Goal: Contribute content: Add original content to the website for others to see

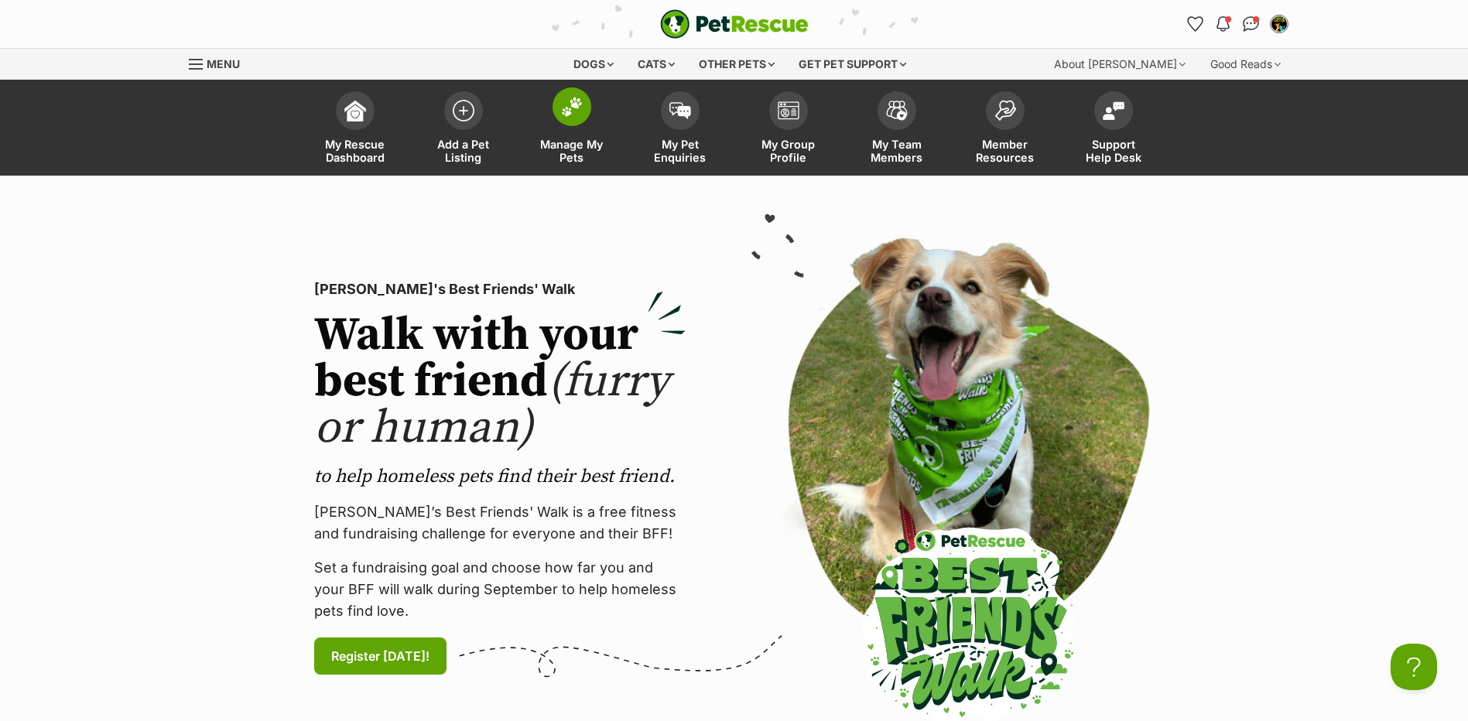
click at [572, 115] on img at bounding box center [572, 107] width 22 height 20
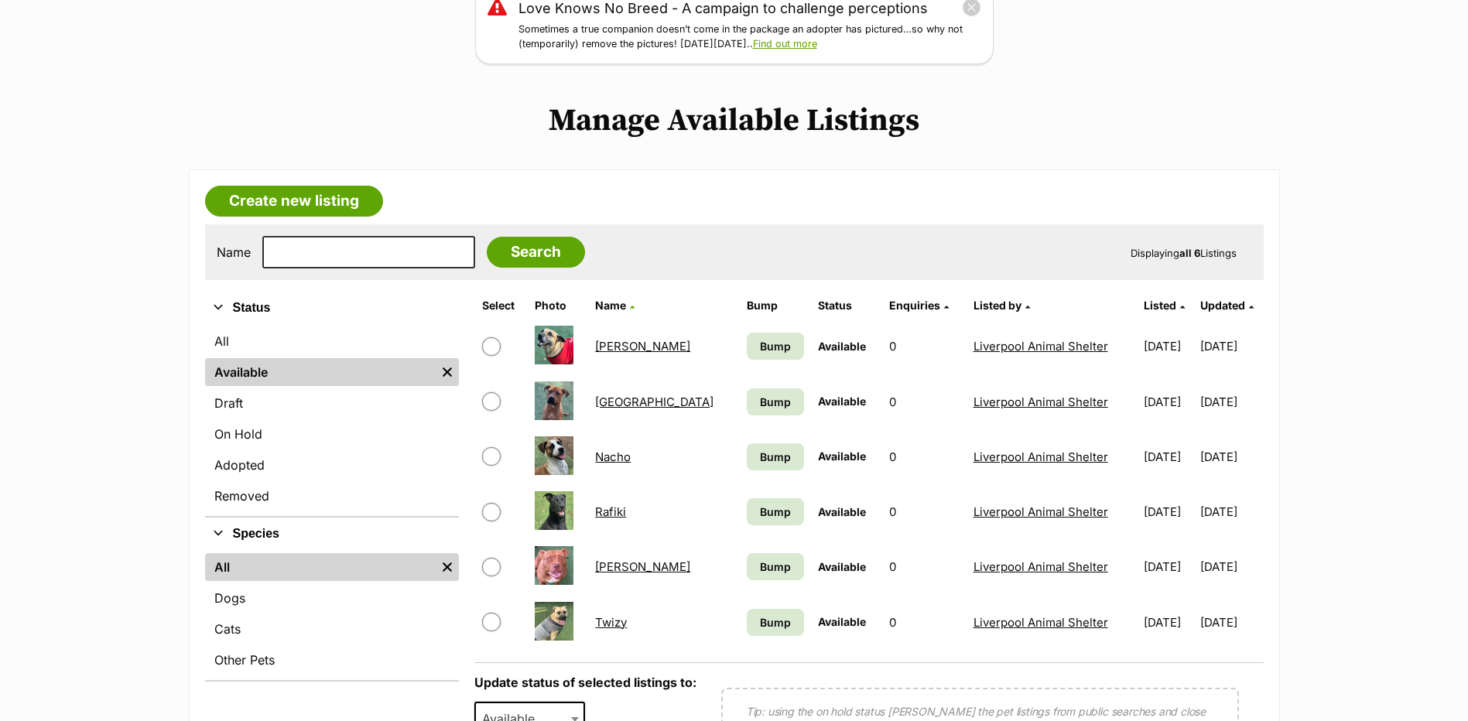
scroll to position [232, 0]
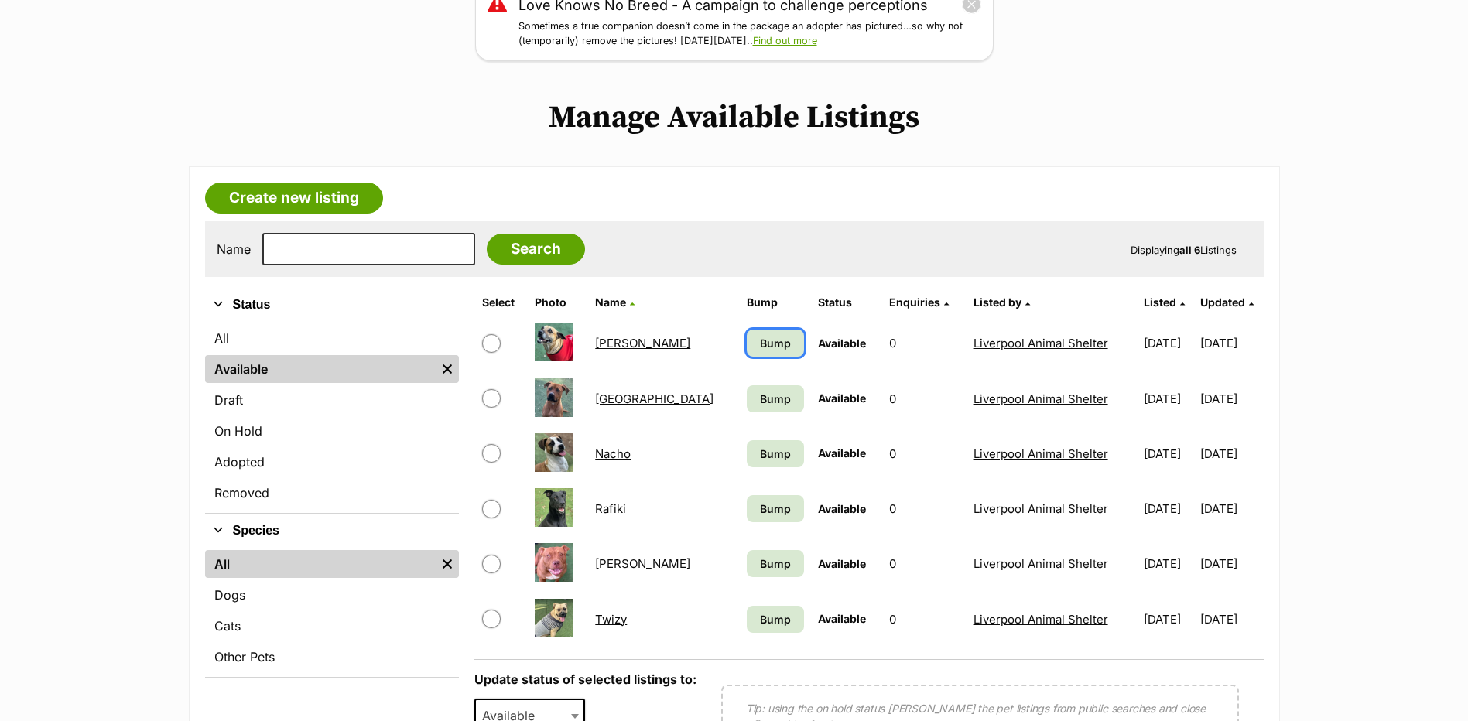
click at [760, 338] on span "Bump" at bounding box center [775, 343] width 31 height 16
click at [760, 393] on span "Bump" at bounding box center [775, 399] width 31 height 16
click at [760, 455] on span "Bump" at bounding box center [775, 454] width 31 height 16
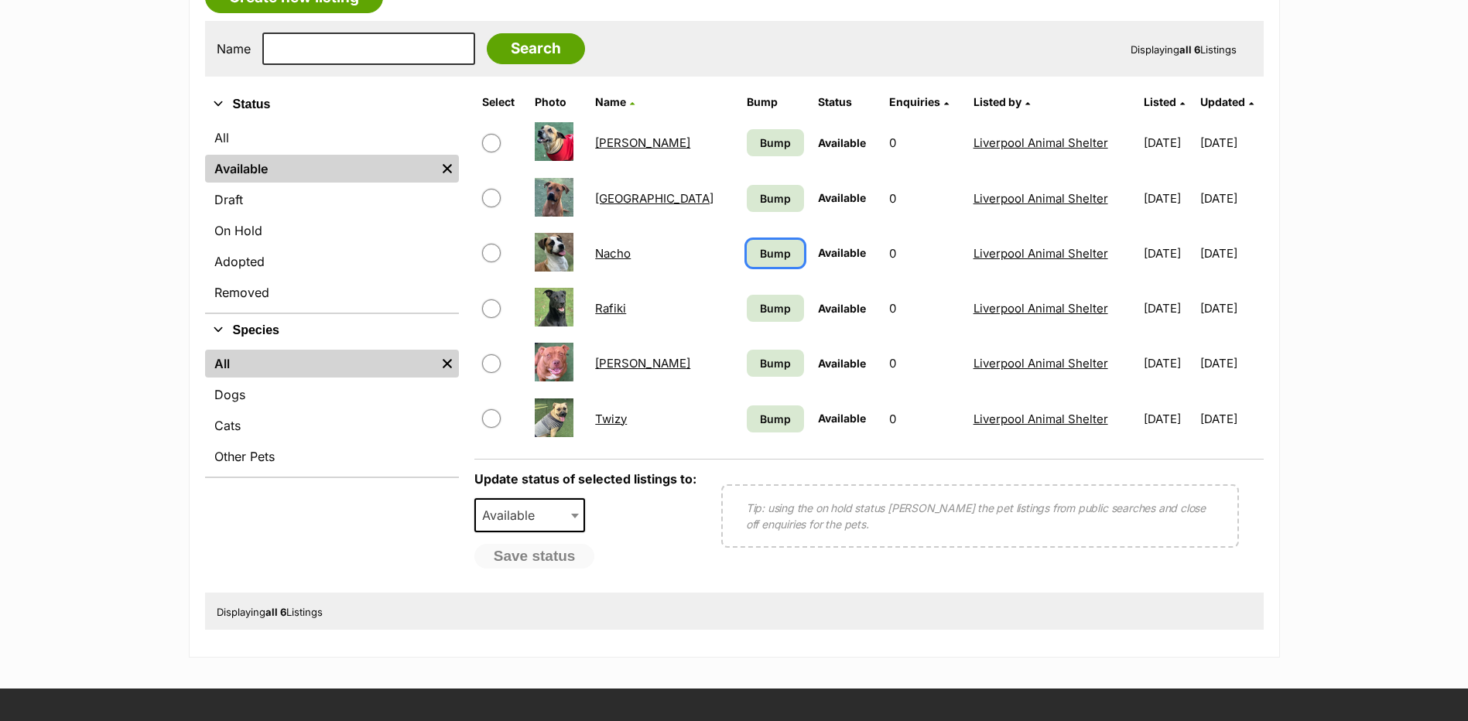
scroll to position [464, 0]
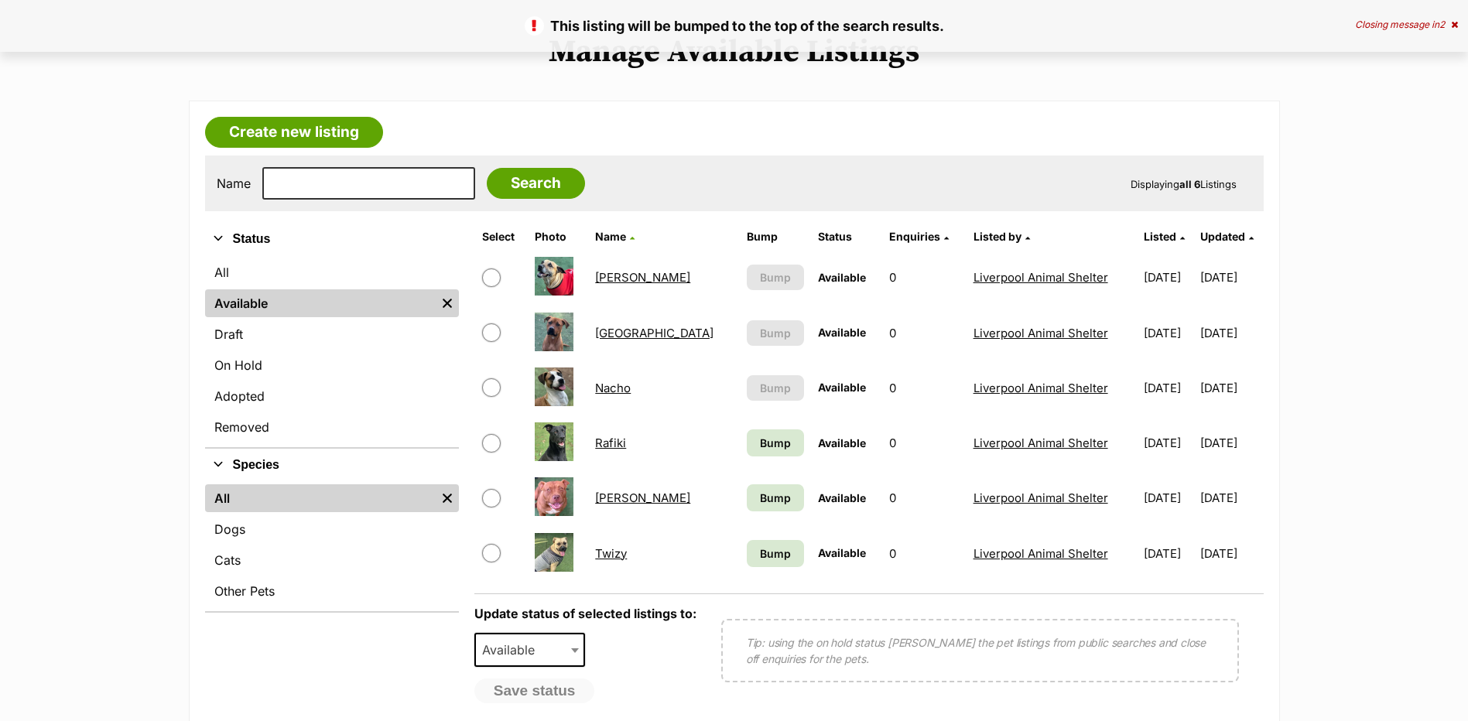
scroll to position [309, 0]
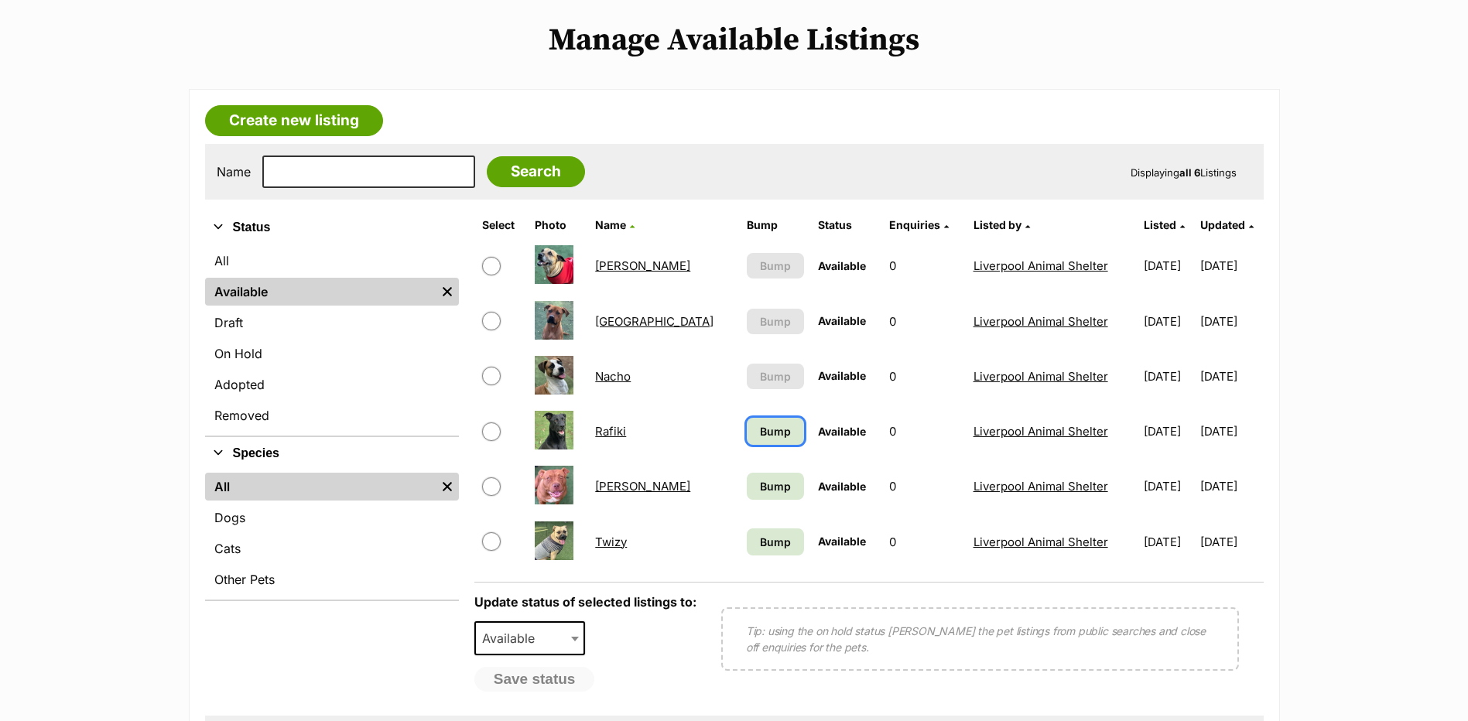
click at [760, 430] on span "Bump" at bounding box center [775, 431] width 31 height 16
click at [760, 487] on span "Bump" at bounding box center [775, 486] width 31 height 16
click at [760, 543] on span "Bump" at bounding box center [775, 542] width 31 height 16
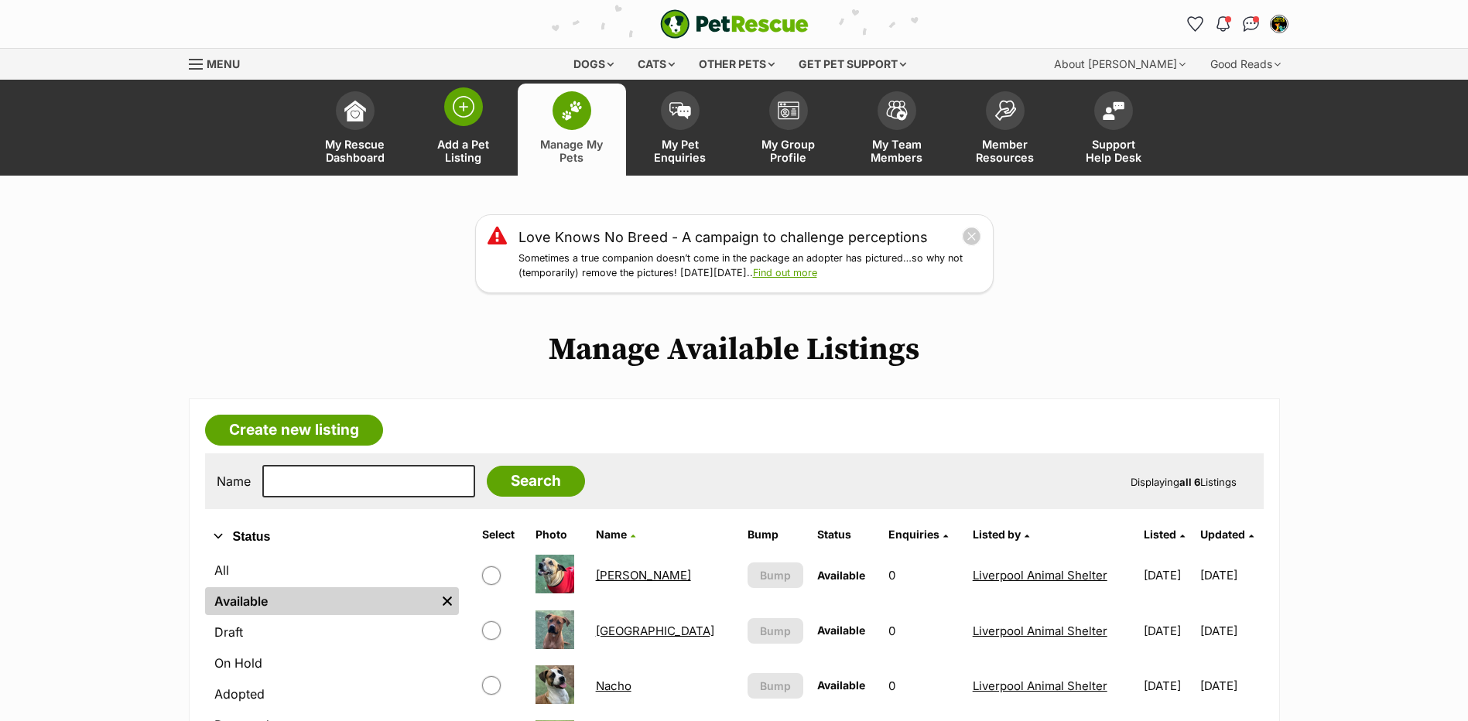
click at [465, 109] on img at bounding box center [464, 107] width 22 height 22
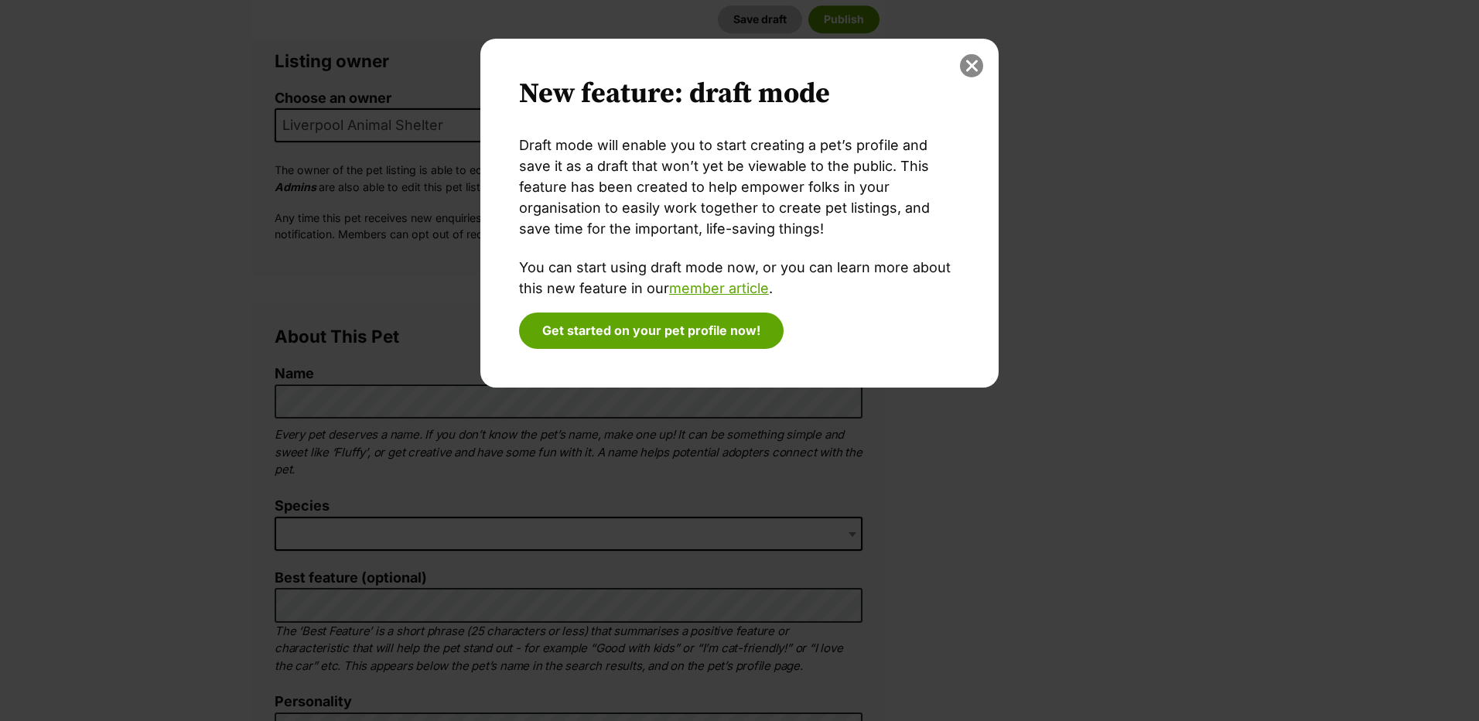
click at [973, 66] on button "close" at bounding box center [971, 65] width 23 height 23
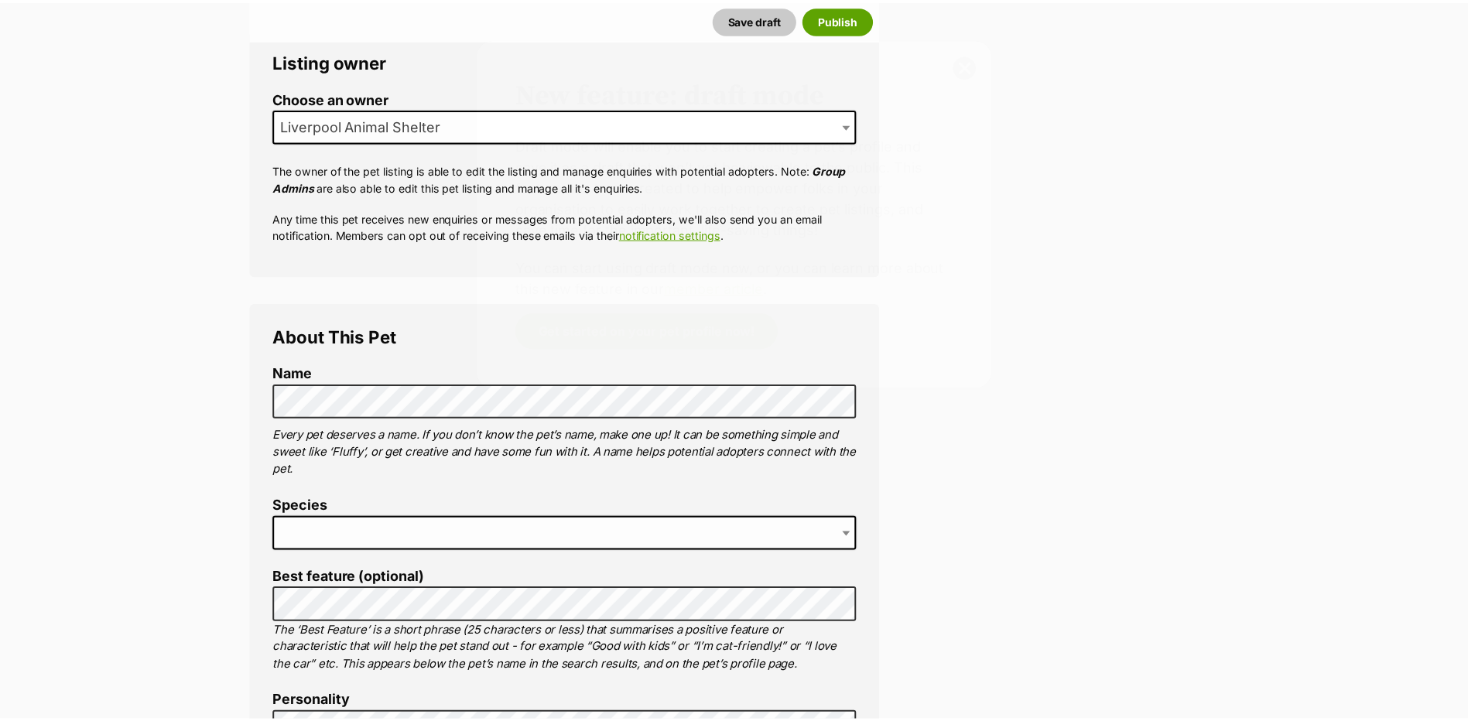
scroll to position [282, 0]
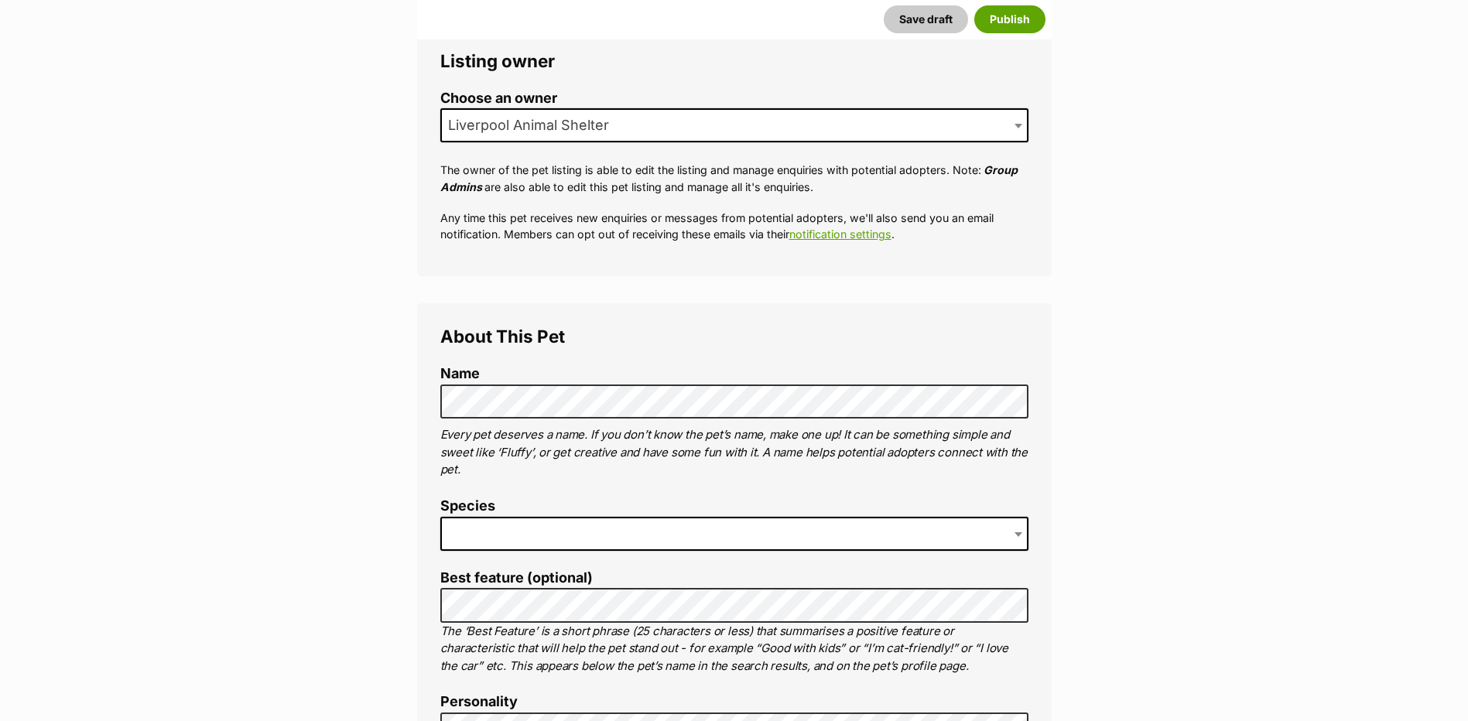
click at [499, 523] on span at bounding box center [734, 534] width 588 height 34
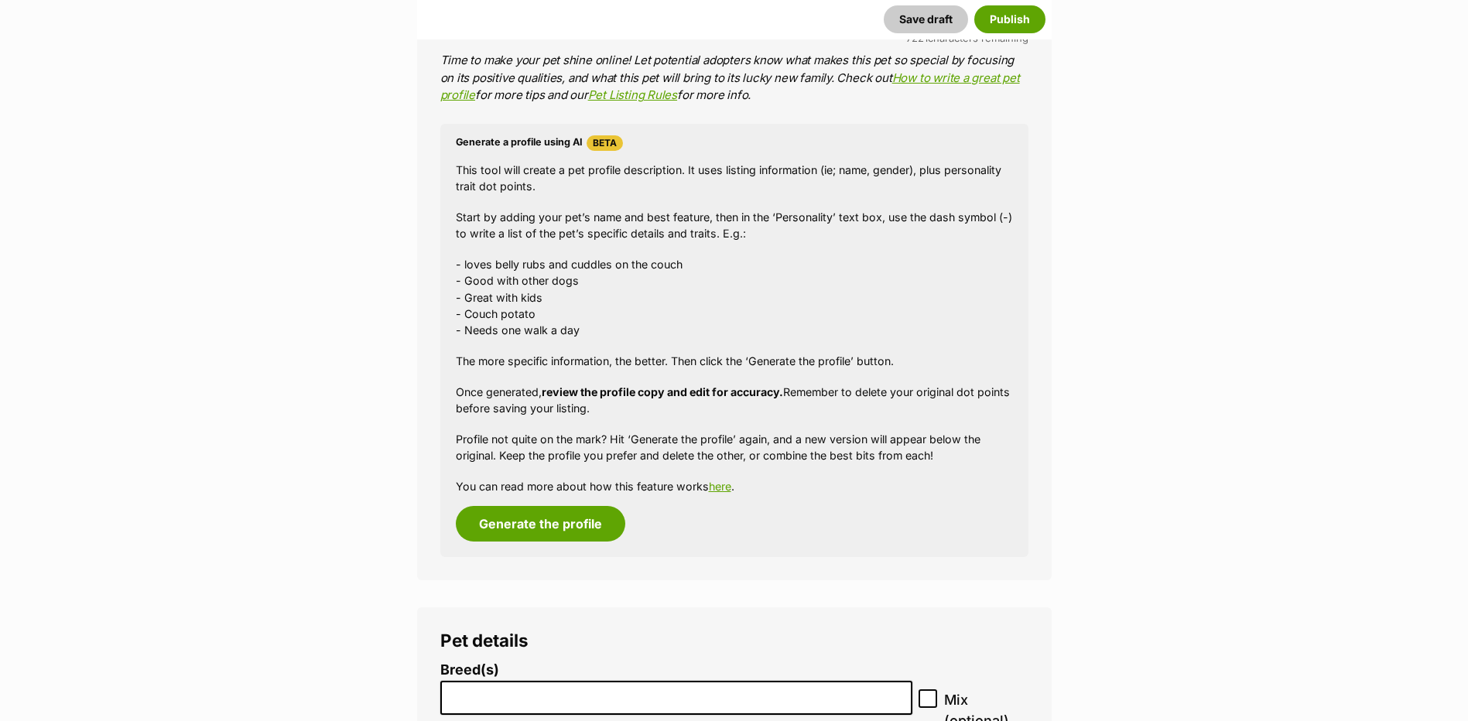
scroll to position [1442, 0]
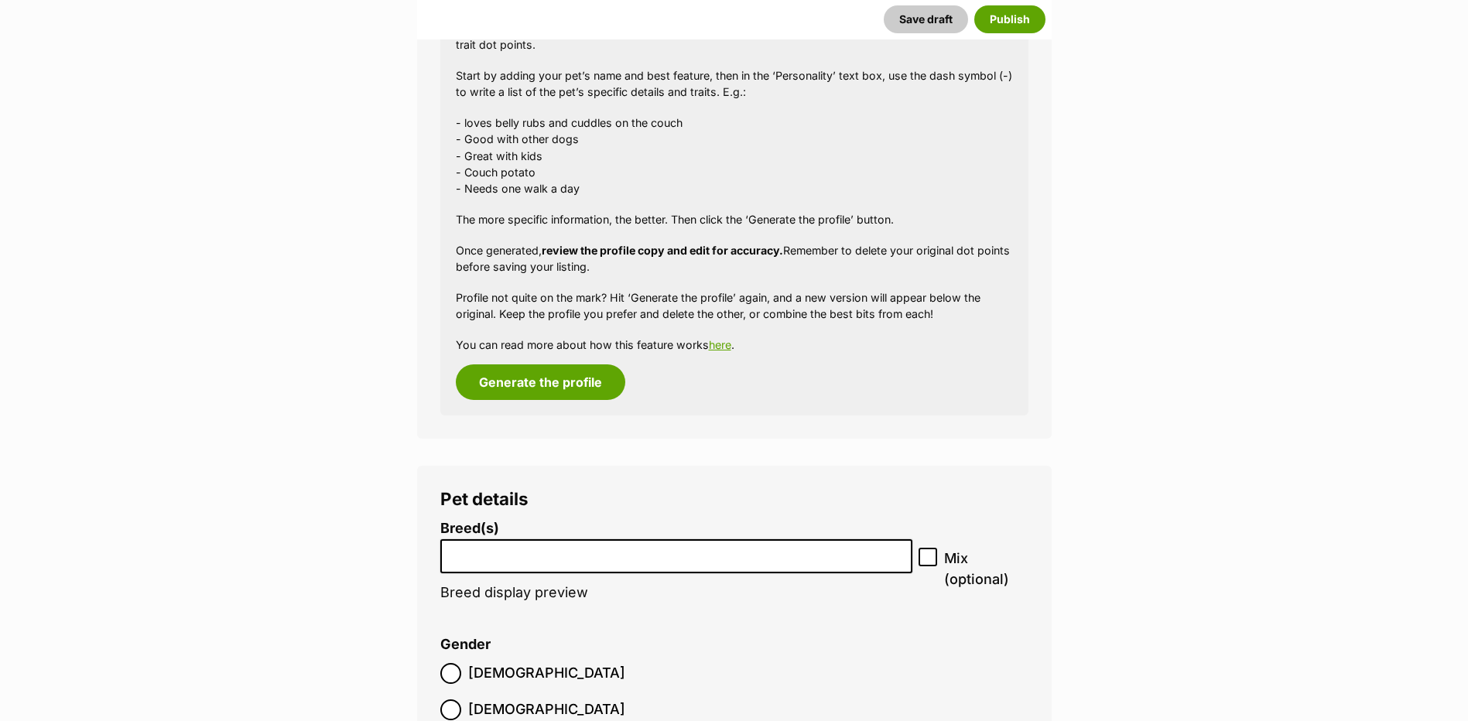
click at [535, 562] on li at bounding box center [677, 557] width 462 height 32
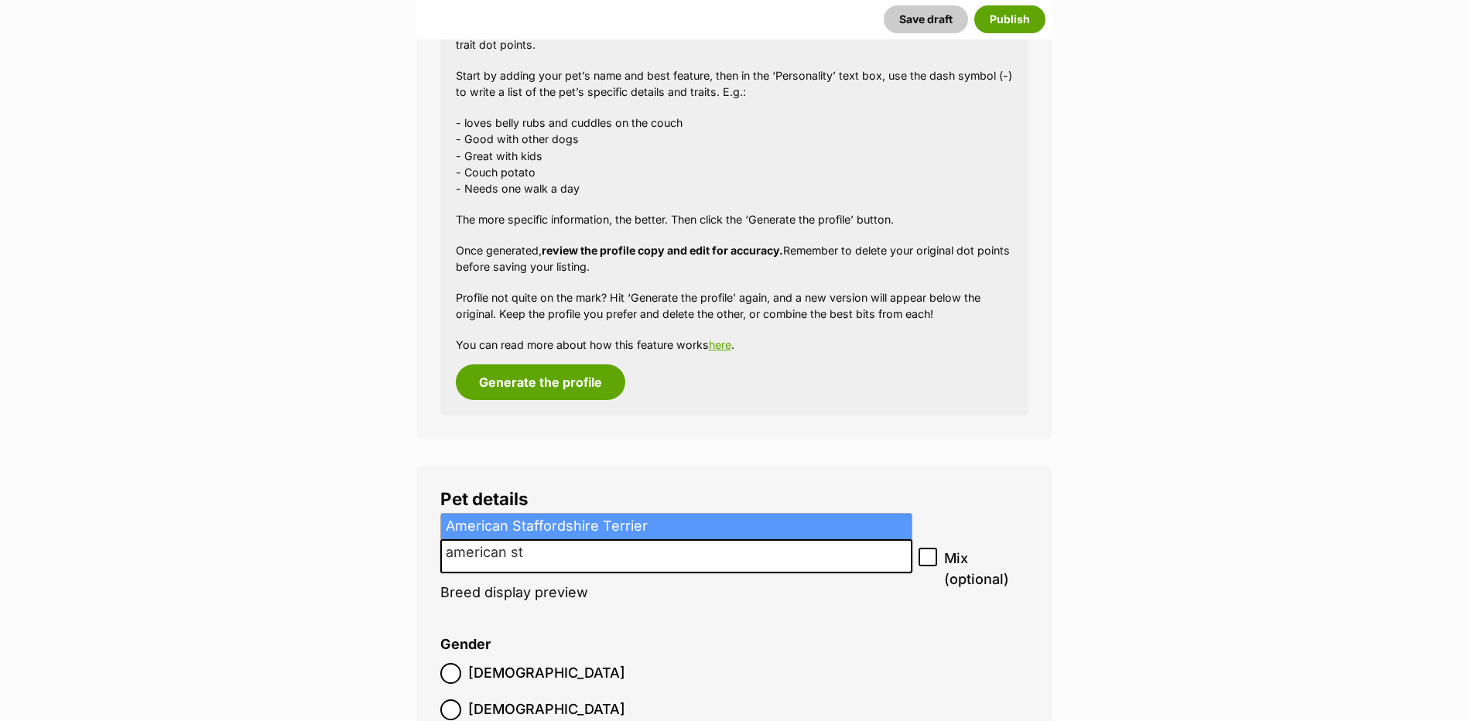
type input "american st"
select select "9"
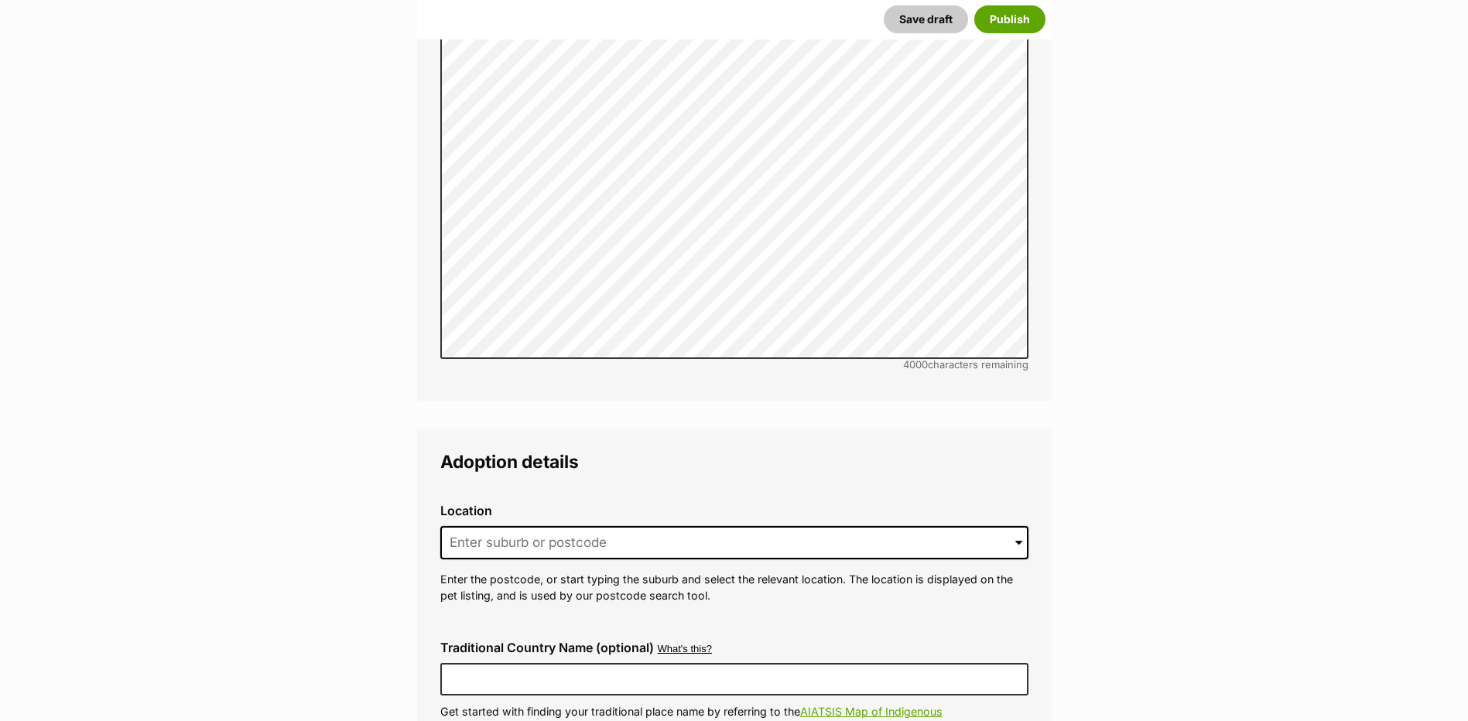
scroll to position [3299, 0]
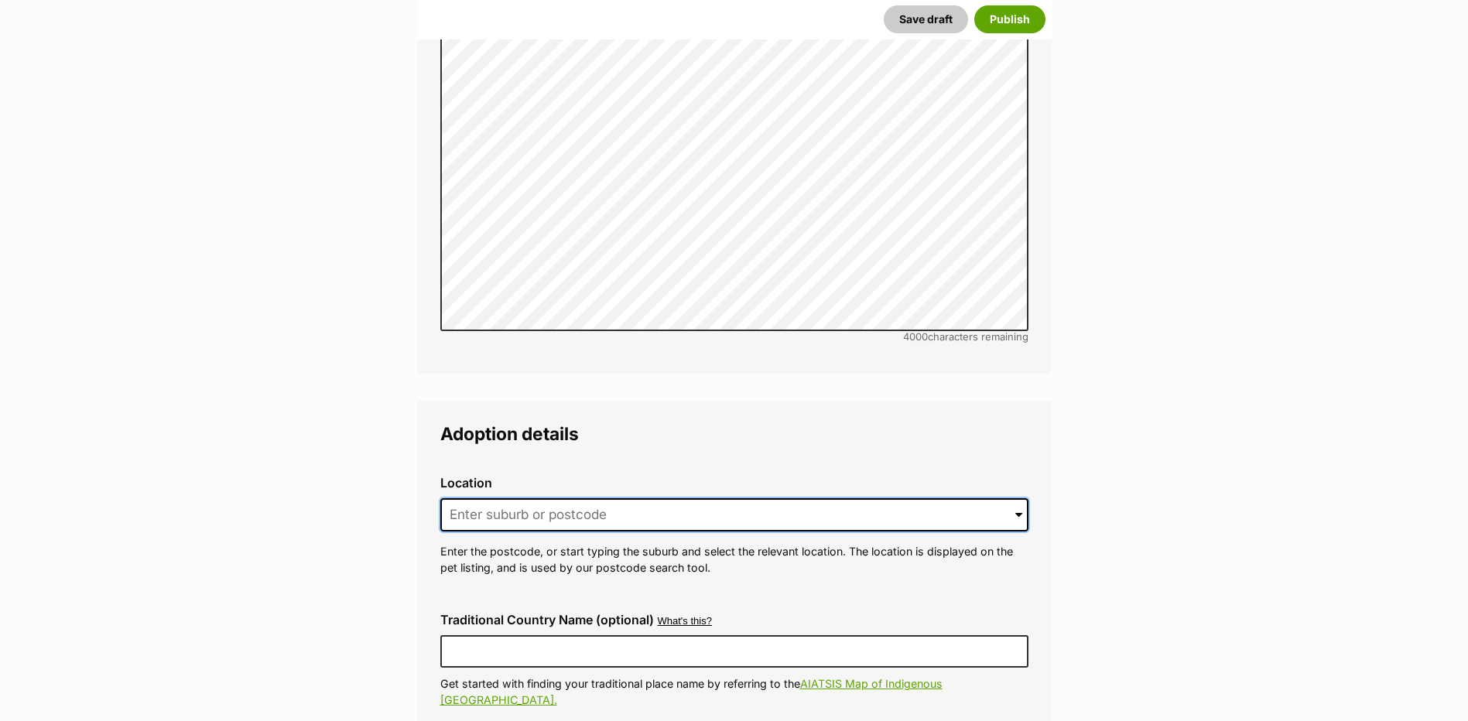
click at [465, 498] on input at bounding box center [734, 515] width 588 height 34
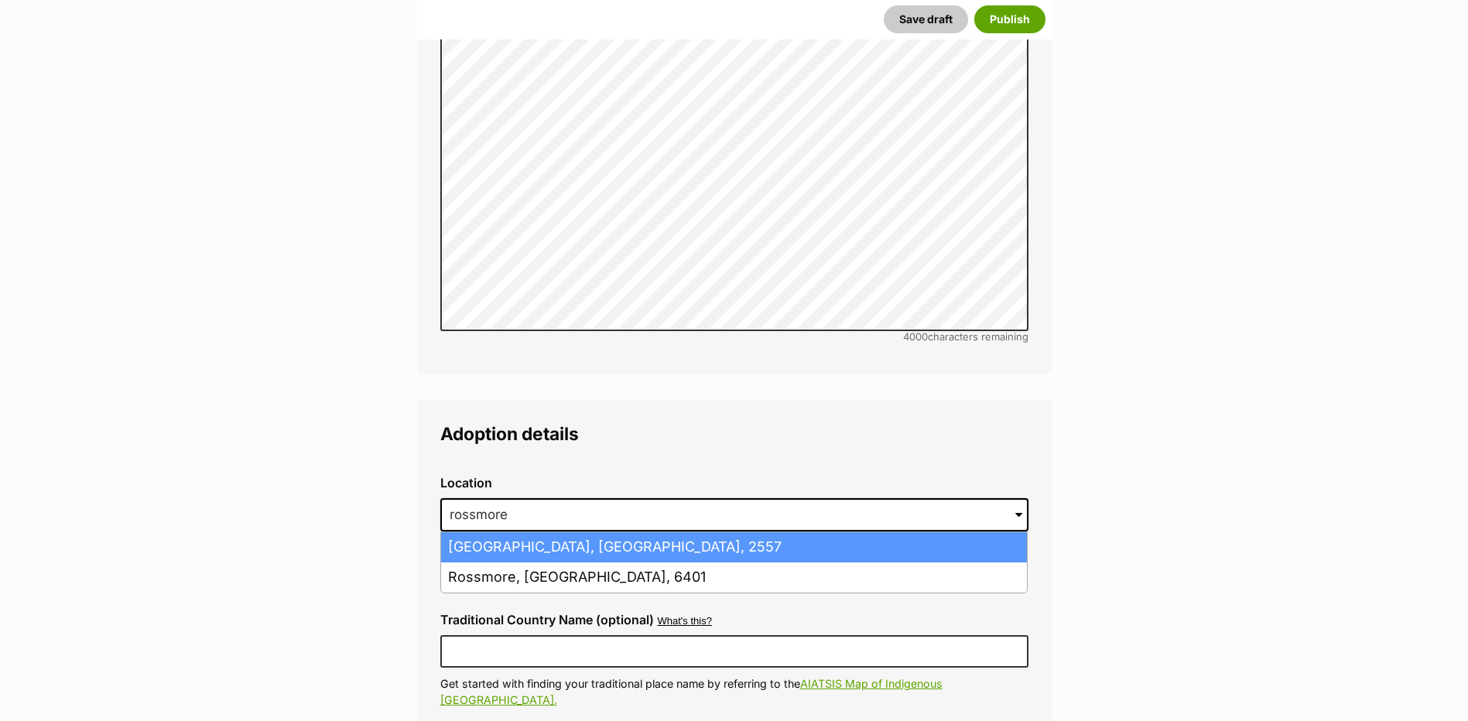
click at [515, 532] on li "Rossmore, New South Wales, 2557" at bounding box center [734, 547] width 586 height 30
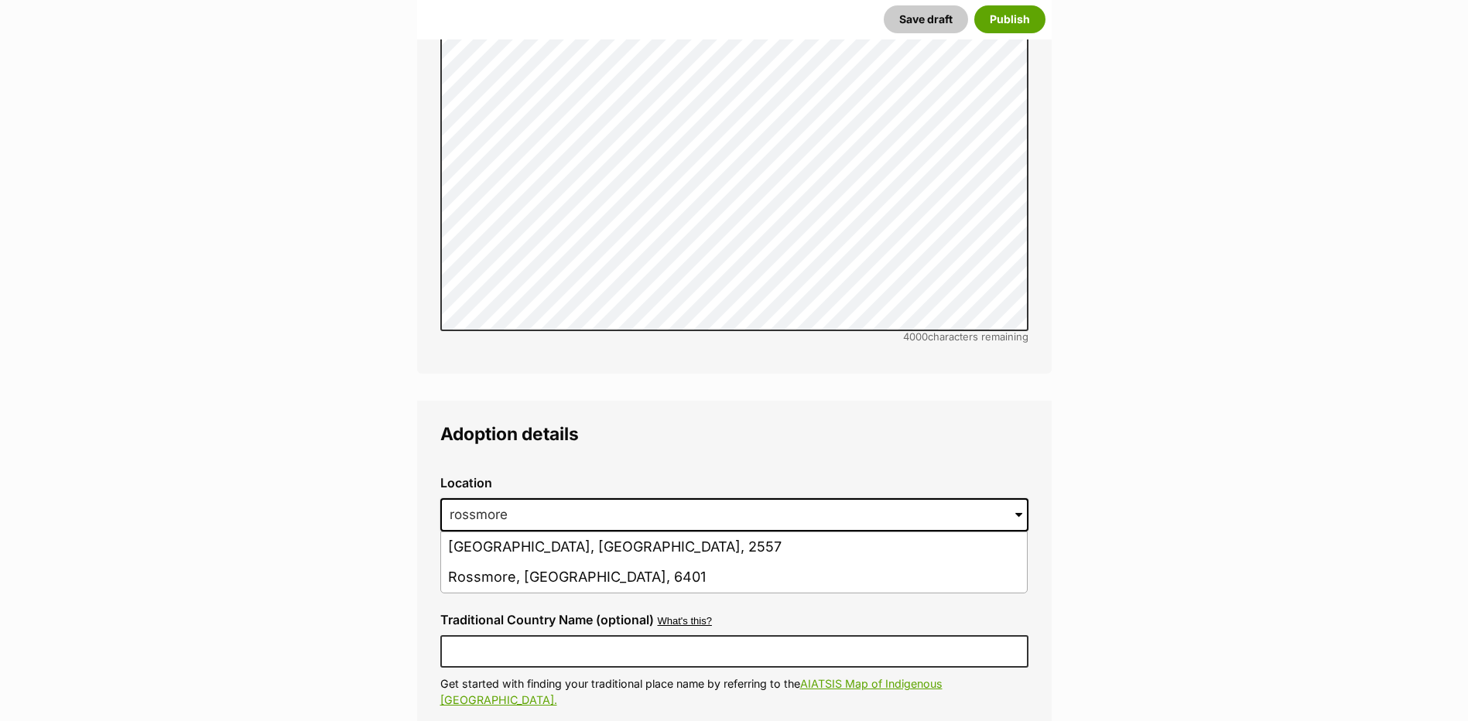
type input "Rossmore, New South Wales, 2557"
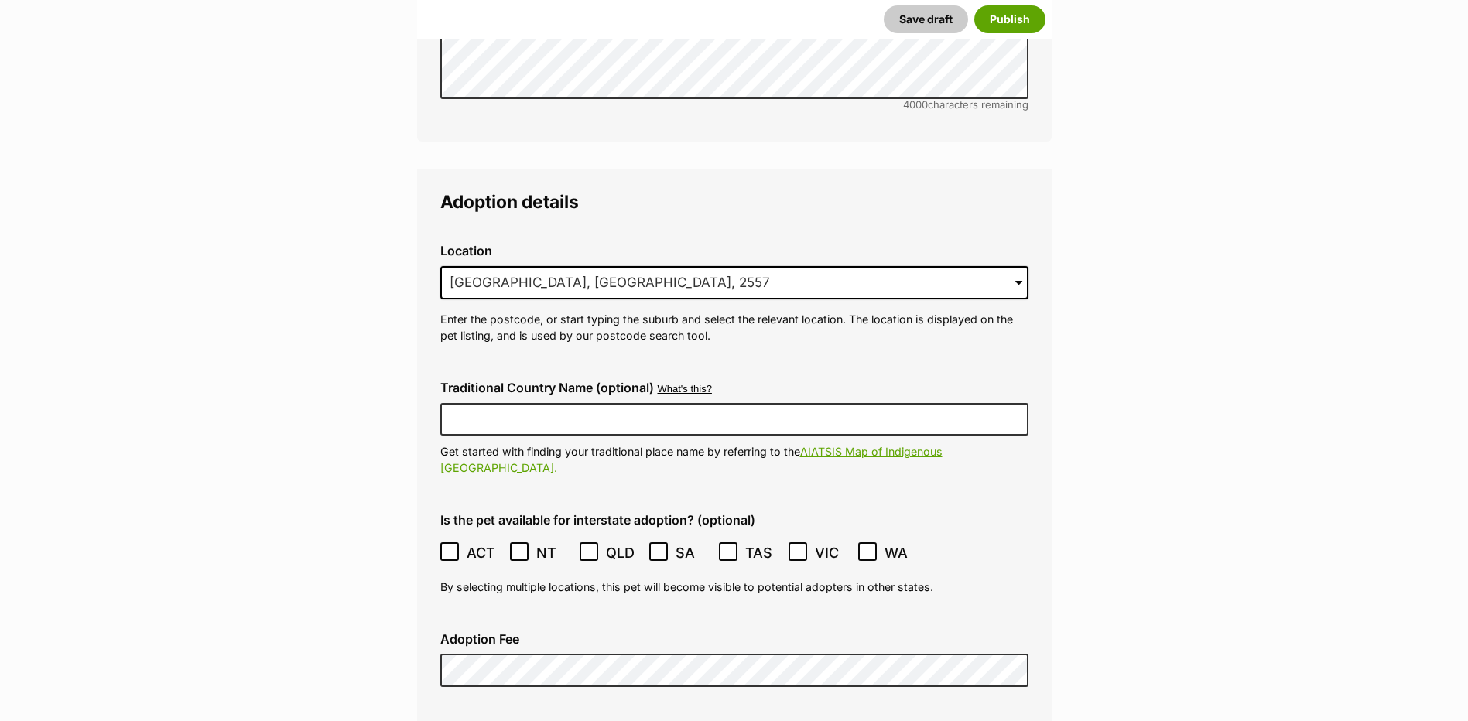
scroll to position [3609, 0]
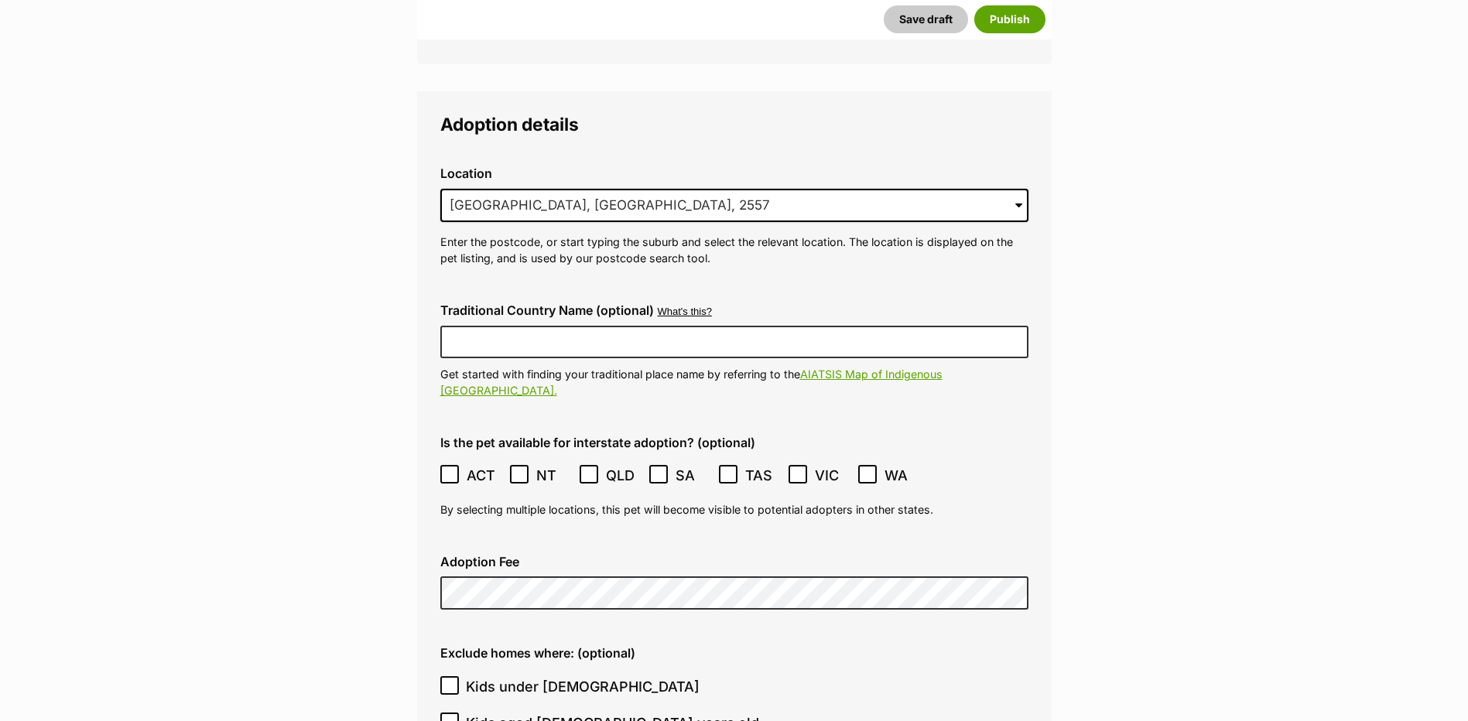
click at [450, 469] on icon at bounding box center [449, 474] width 11 height 11
click at [518, 469] on icon at bounding box center [519, 474] width 11 height 11
click at [591, 469] on icon at bounding box center [588, 474] width 11 height 11
click at [661, 471] on icon at bounding box center [658, 474] width 9 height 7
click at [730, 469] on icon at bounding box center [728, 474] width 11 height 11
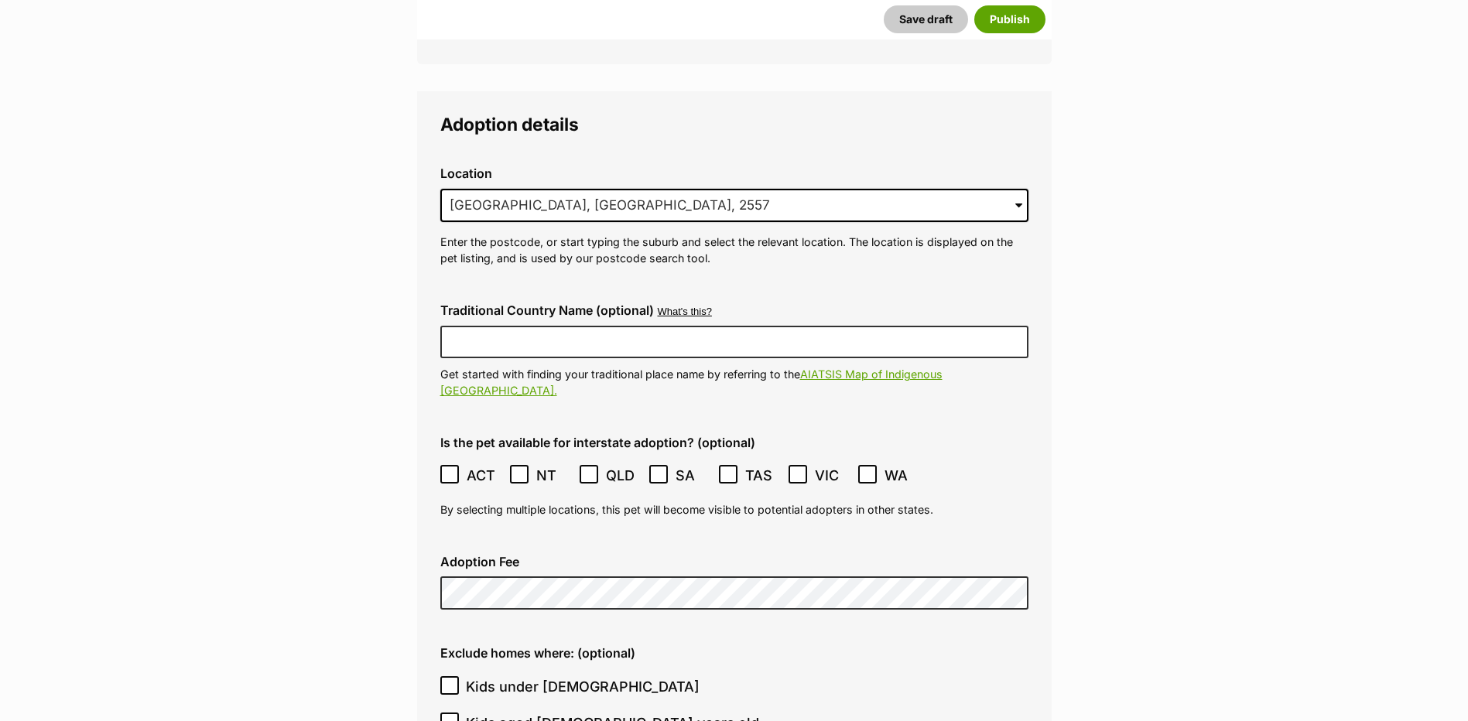
click at [796, 469] on icon at bounding box center [797, 474] width 11 height 11
click at [864, 471] on icon at bounding box center [867, 474] width 9 height 7
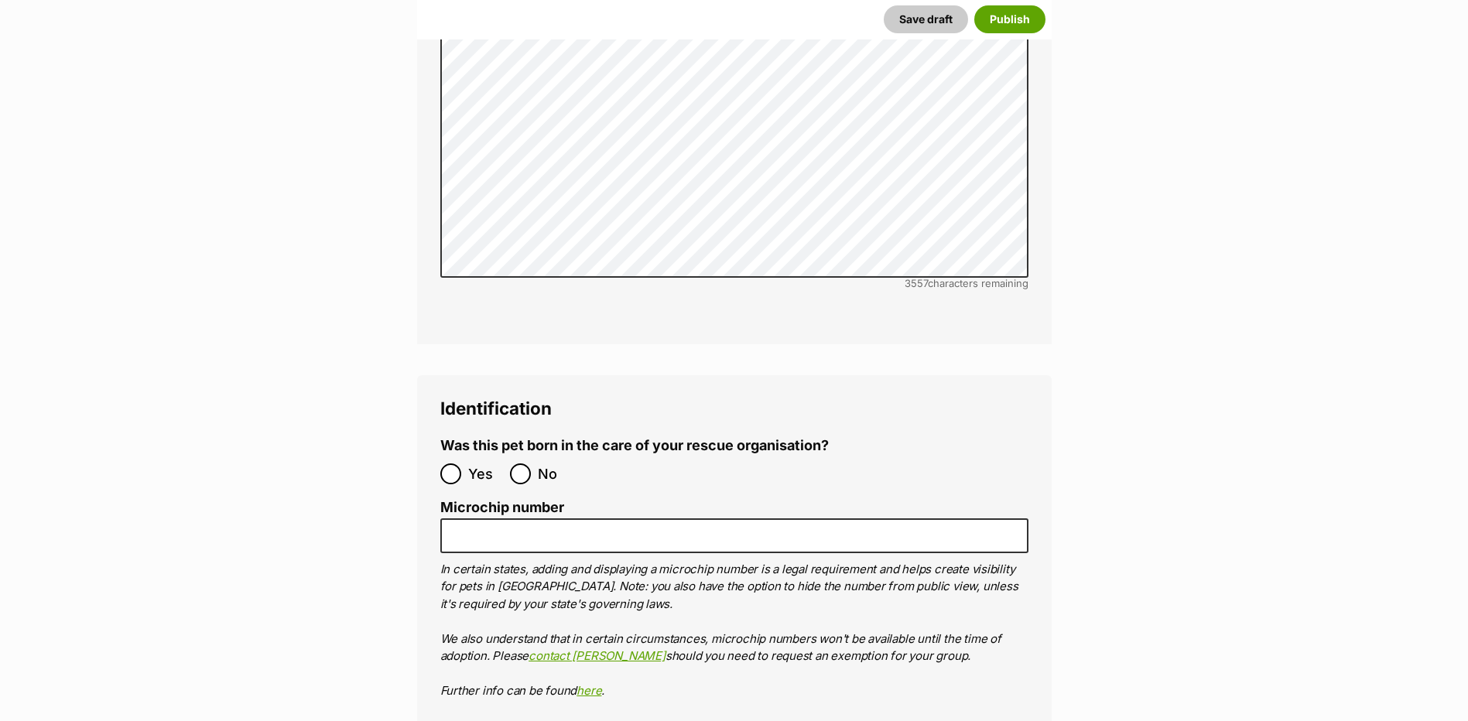
scroll to position [4769, 0]
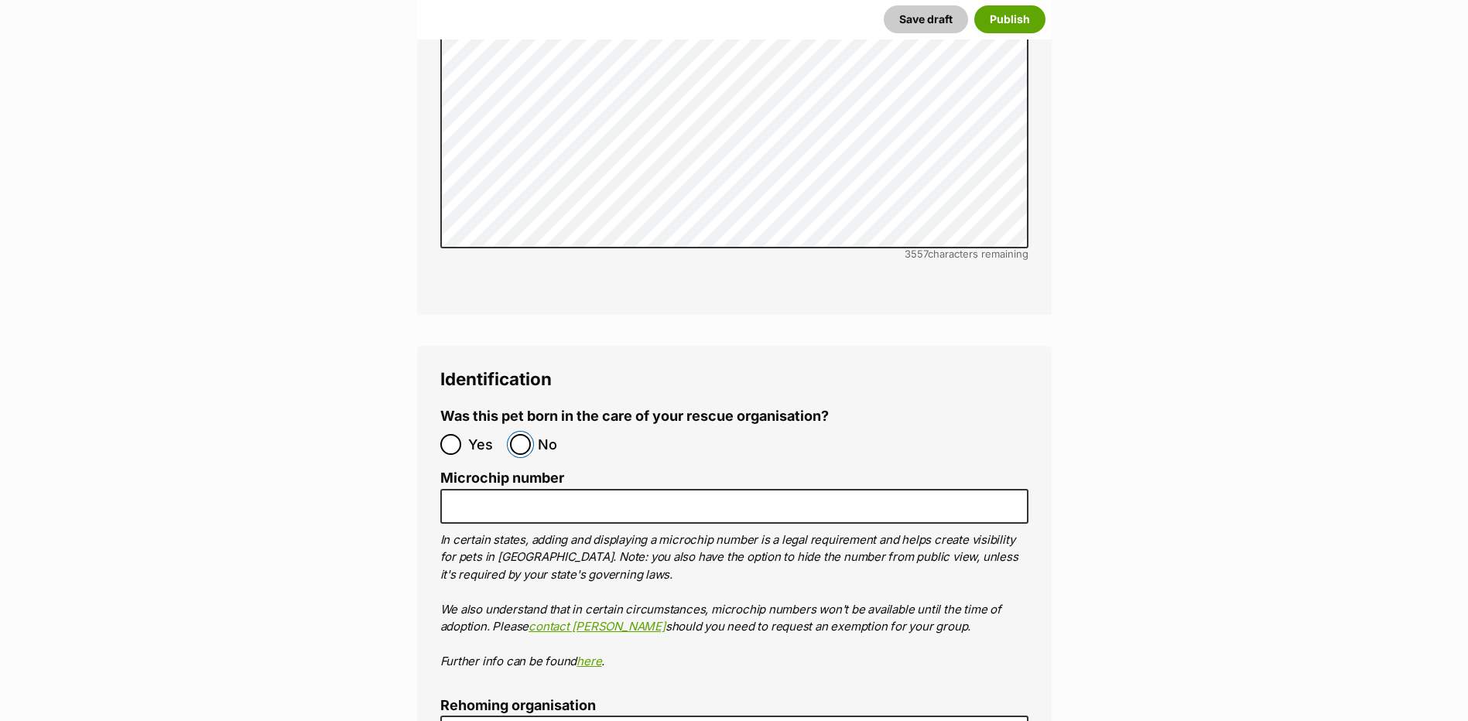
click at [513, 434] on input "No" at bounding box center [520, 444] width 21 height 21
radio input "true"
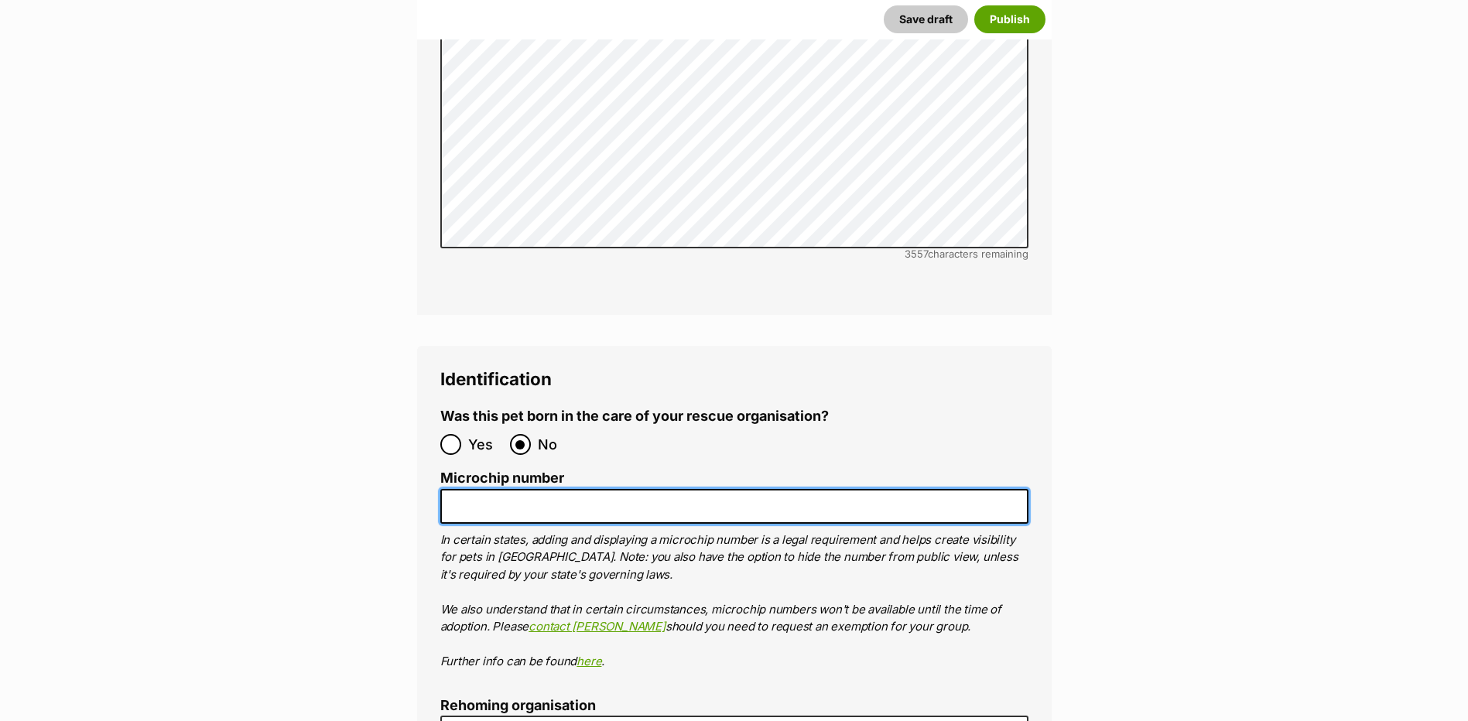
click at [519, 489] on input "Microchip number" at bounding box center [734, 506] width 588 height 35
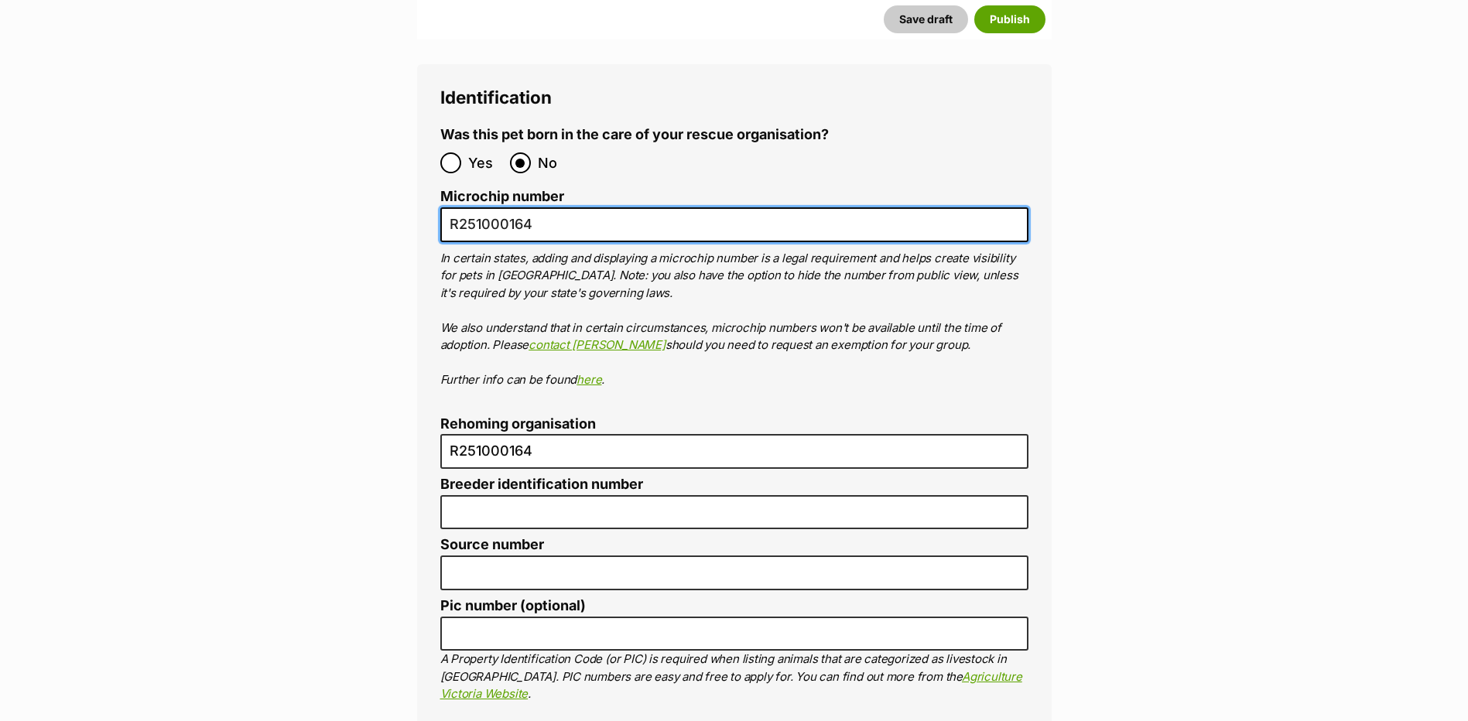
scroll to position [5079, 0]
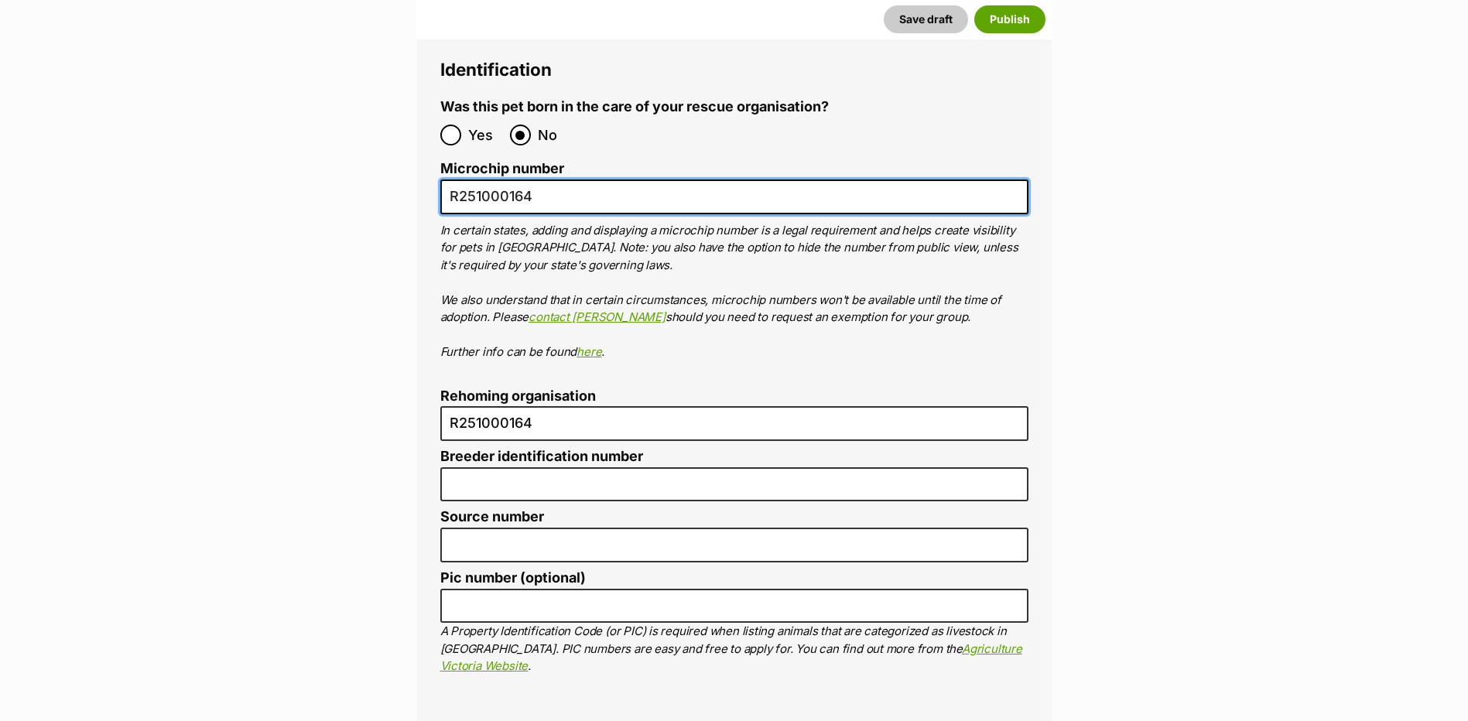
type input "R251000164"
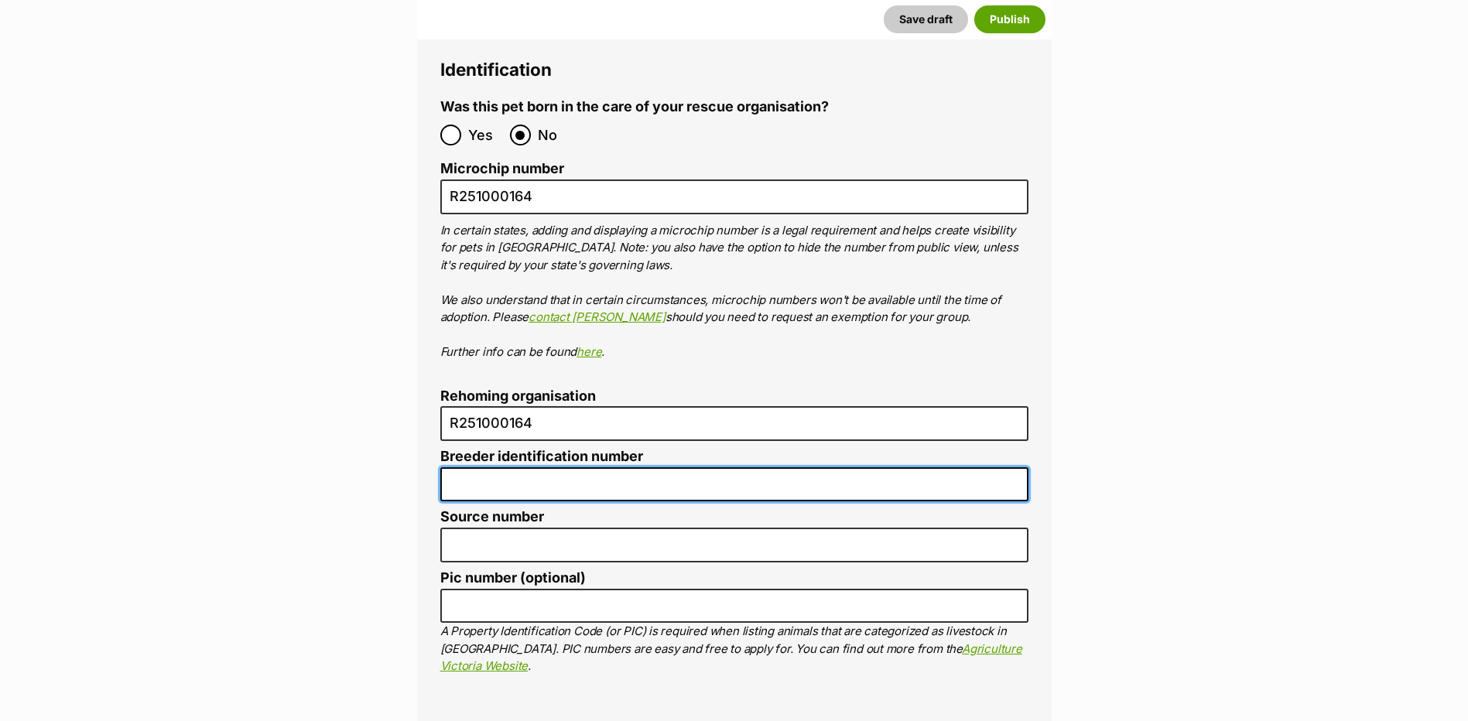
click at [482, 467] on input "Breeder identification number" at bounding box center [734, 484] width 588 height 35
type input "R251000164"
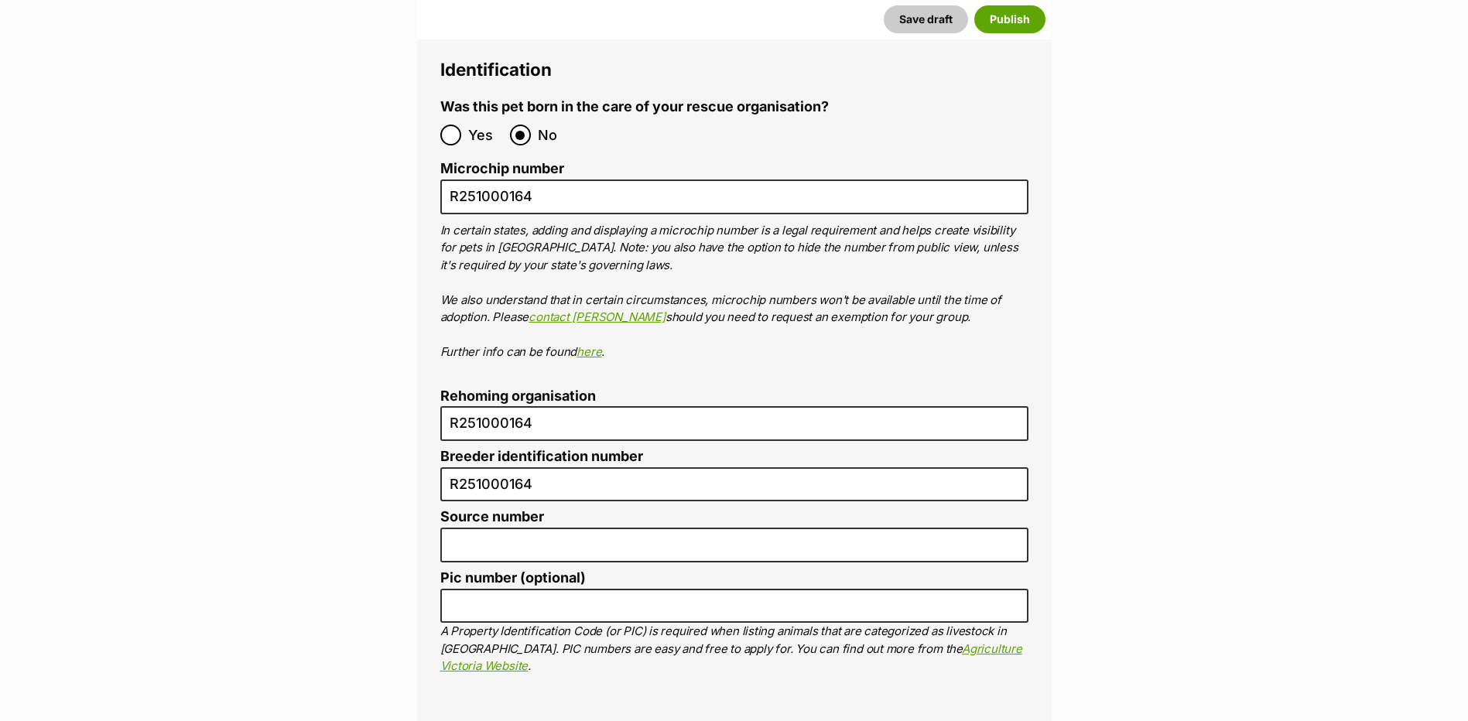
type input "R251000164"
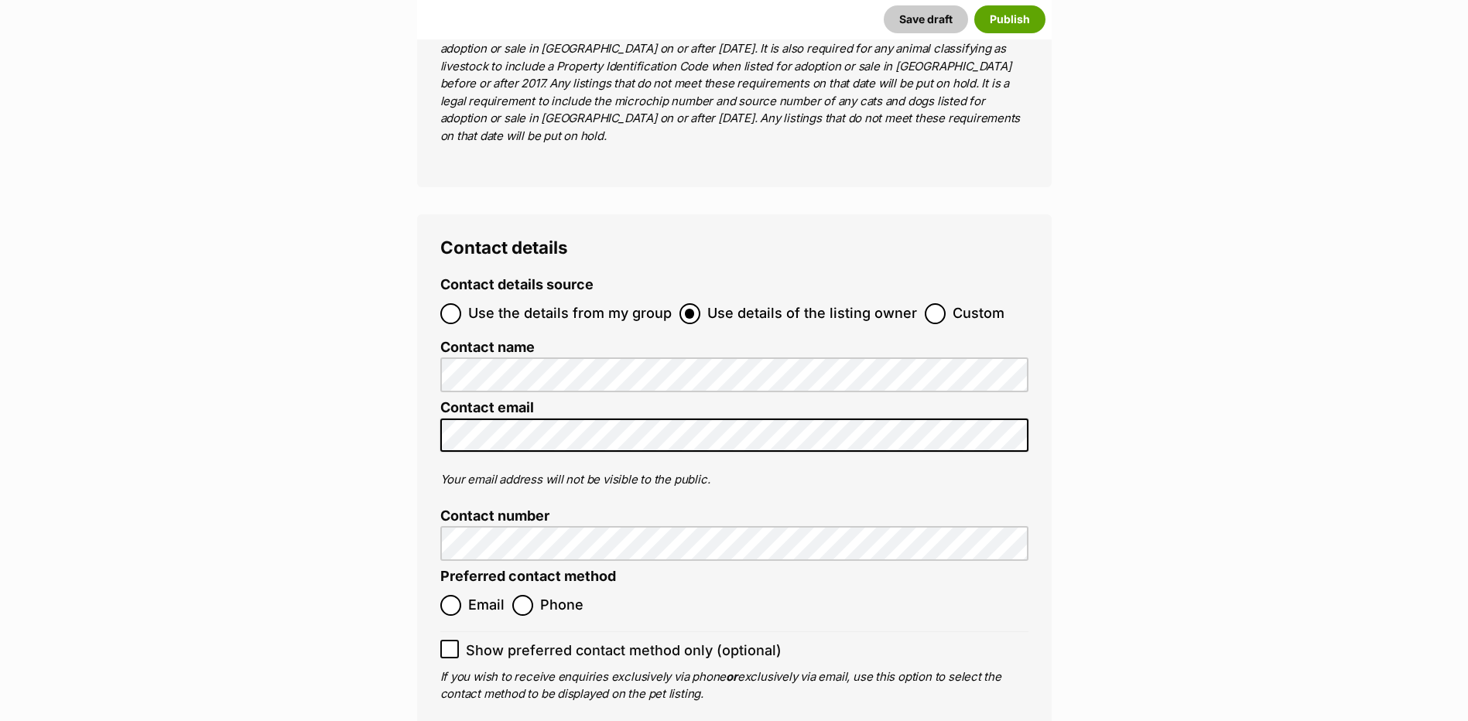
scroll to position [6041, 0]
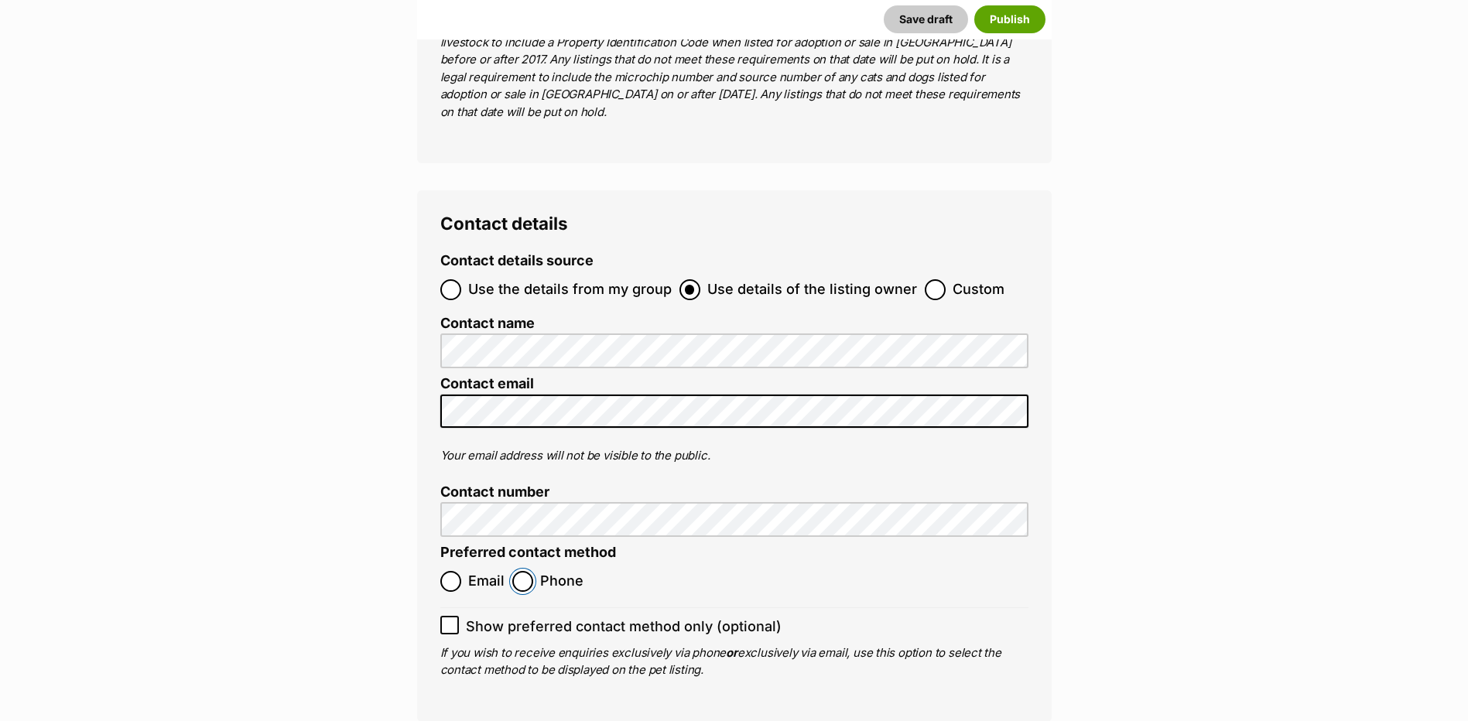
click at [529, 571] on input "Phone" at bounding box center [522, 581] width 21 height 21
radio input "true"
click at [450, 620] on icon at bounding box center [449, 625] width 11 height 11
click at [450, 616] on input "Show preferred contact method only (optional)" at bounding box center [449, 625] width 19 height 19
checkbox input "true"
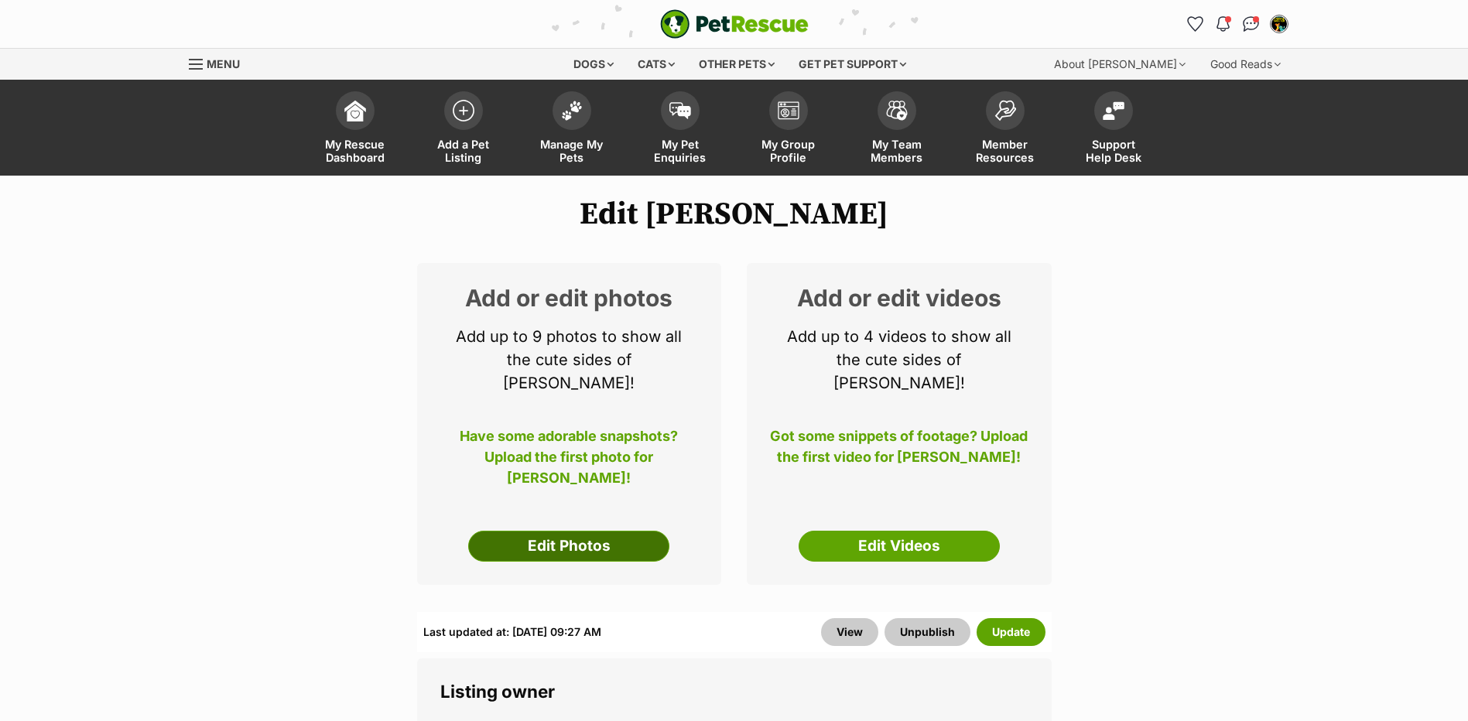
click at [621, 531] on link "Edit Photos" at bounding box center [568, 546] width 201 height 31
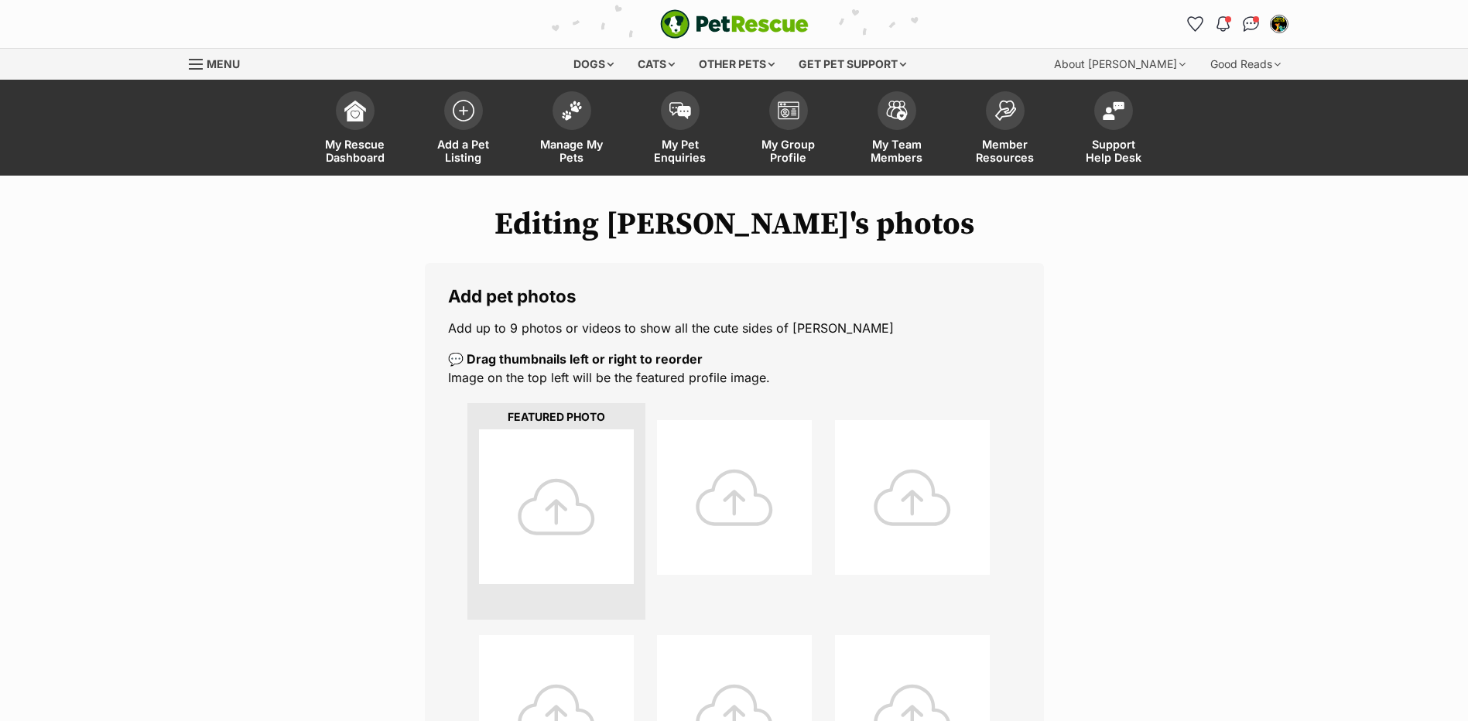
click at [551, 501] on div at bounding box center [556, 506] width 155 height 155
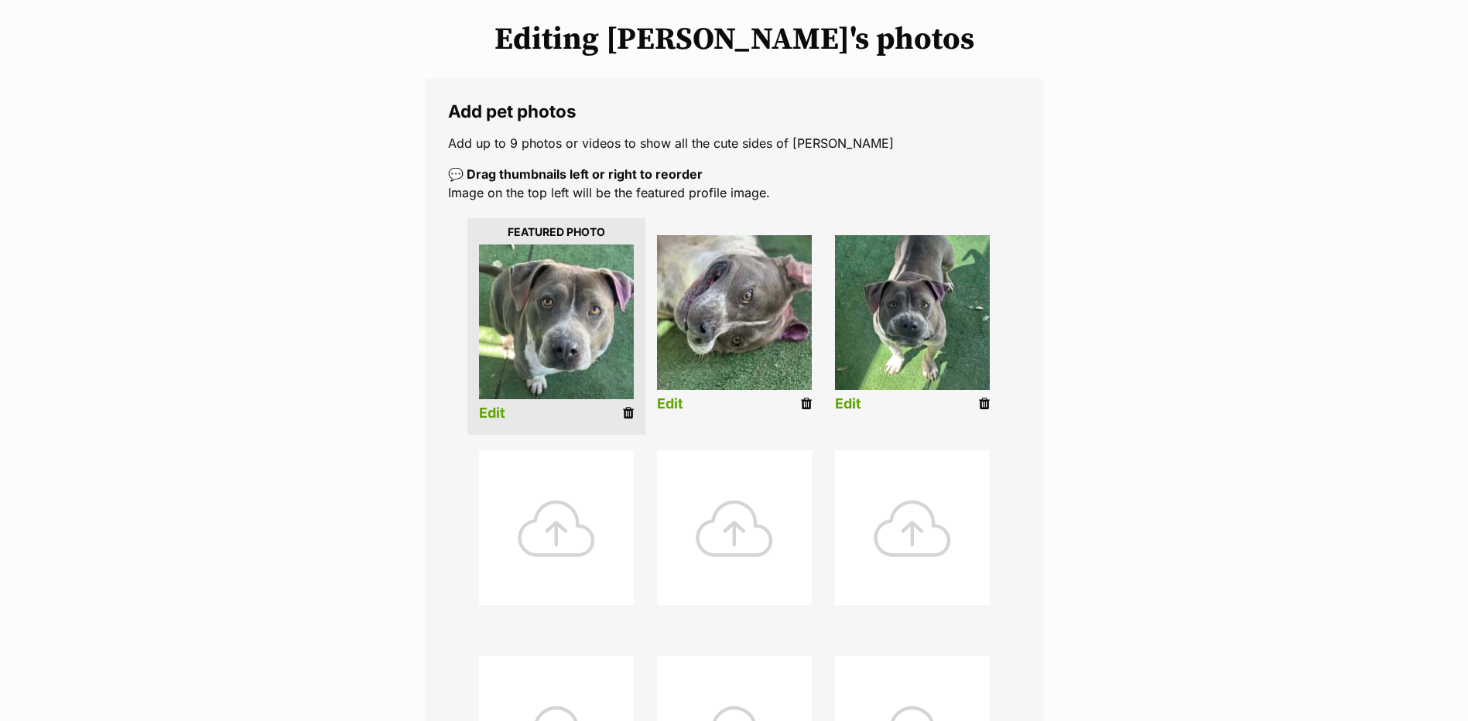
scroll to position [232, 0]
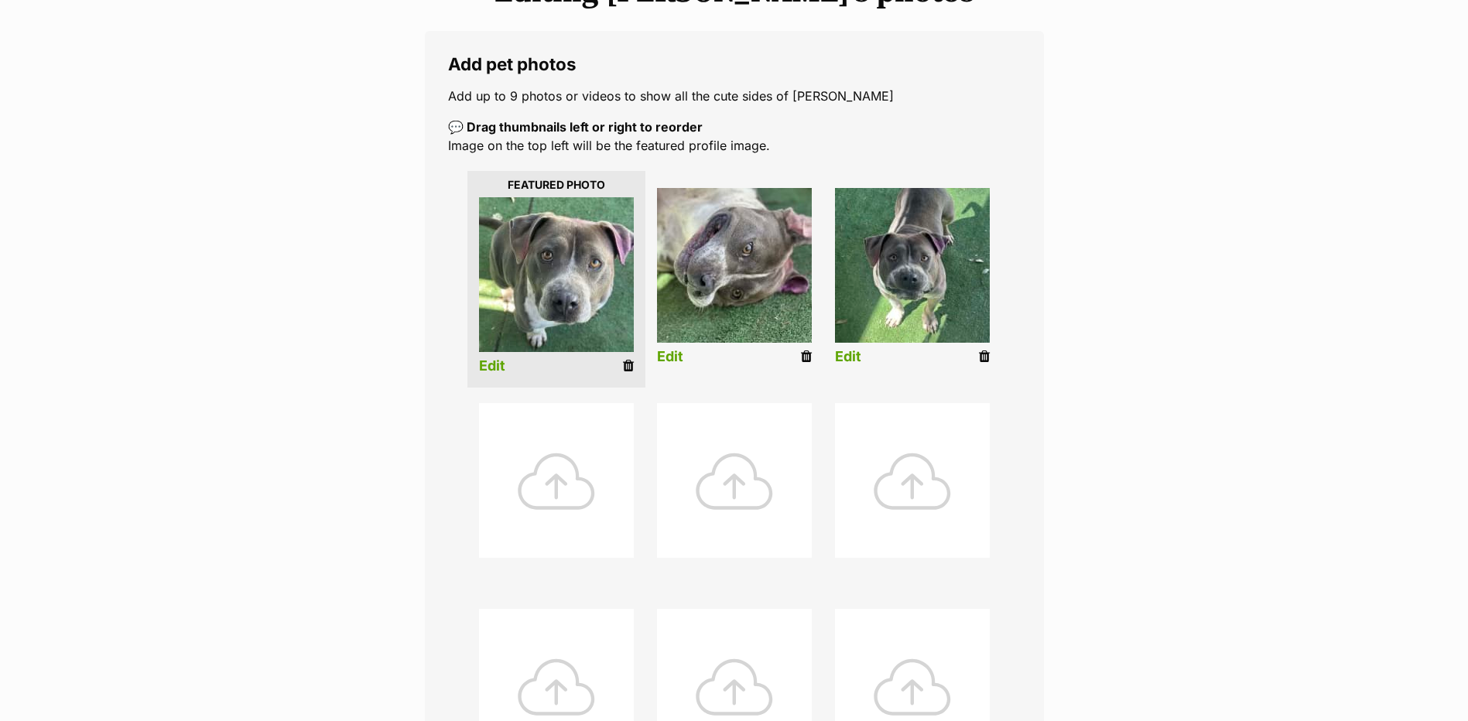
click at [556, 479] on div at bounding box center [556, 480] width 155 height 155
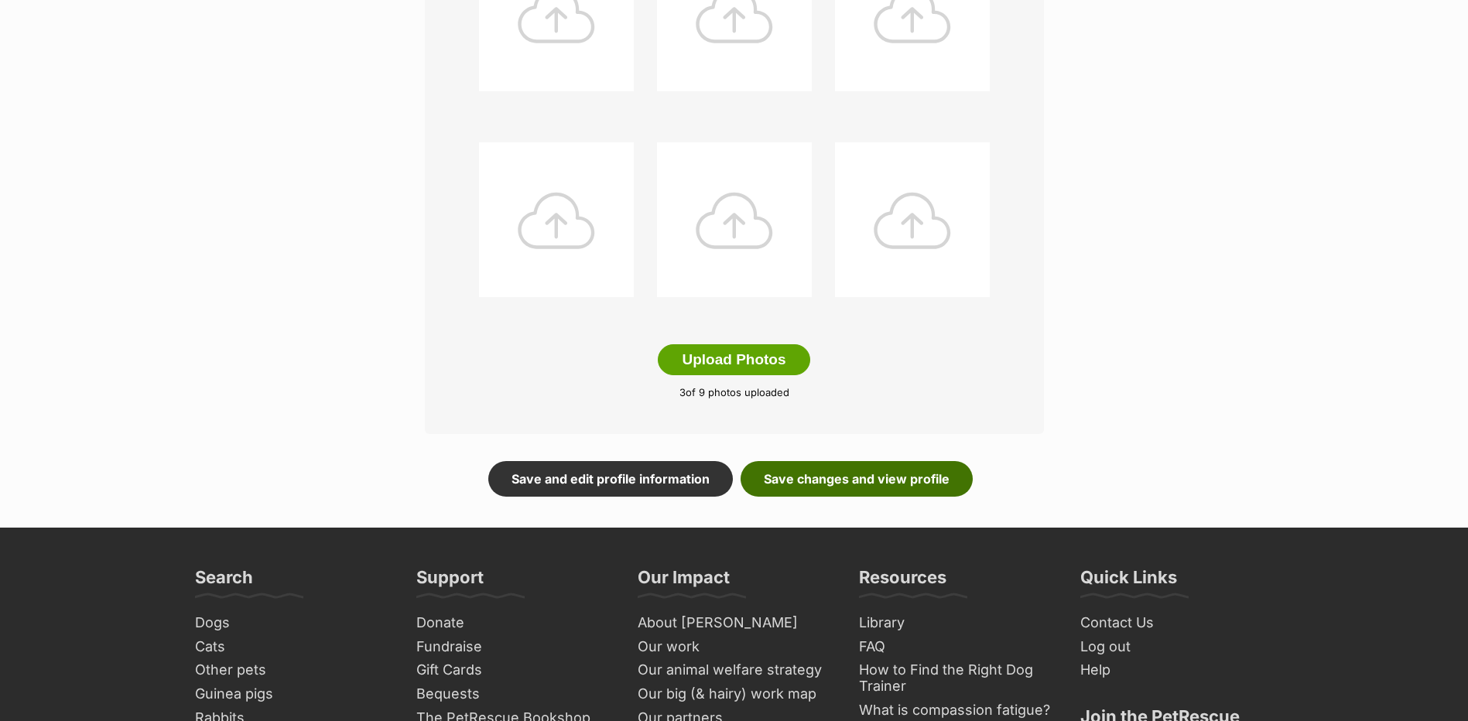
scroll to position [774, 0]
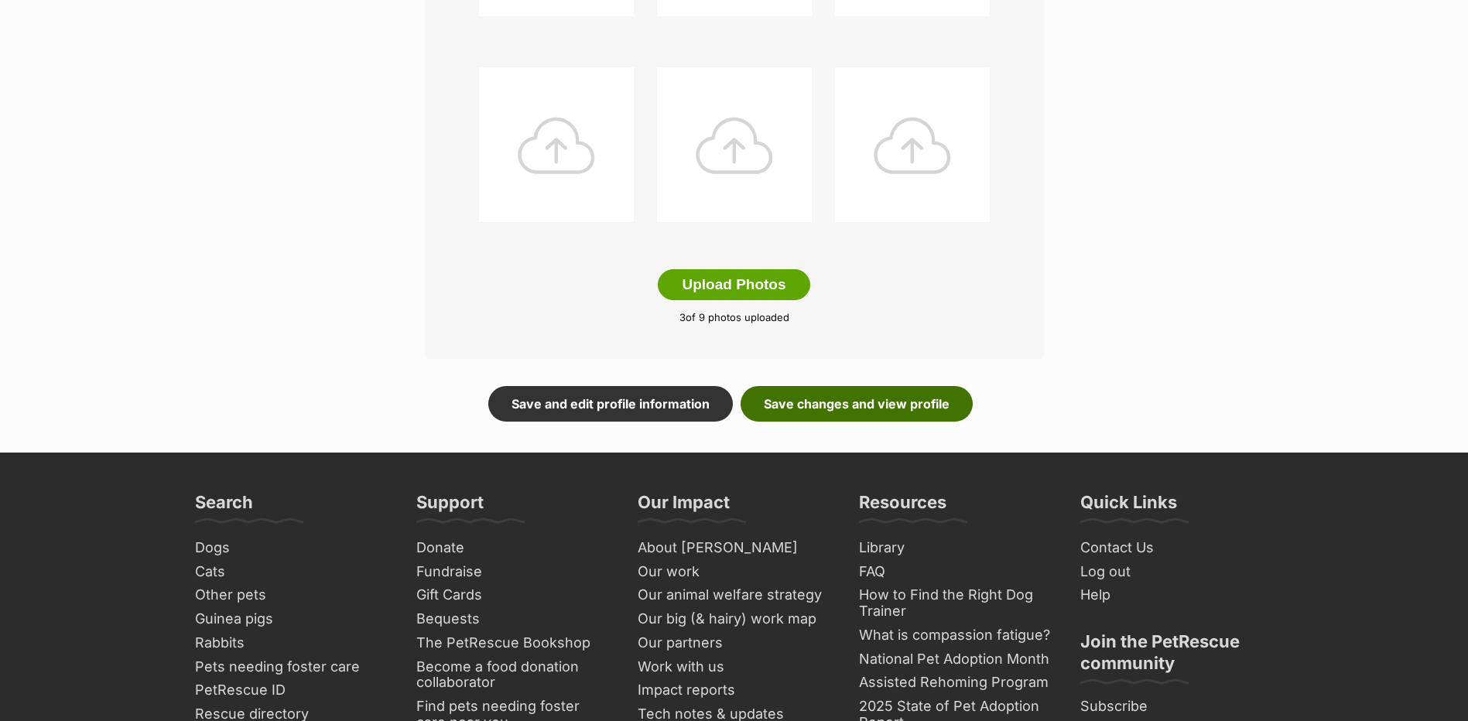
click at [848, 393] on link "Save changes and view profile" at bounding box center [856, 404] width 232 height 36
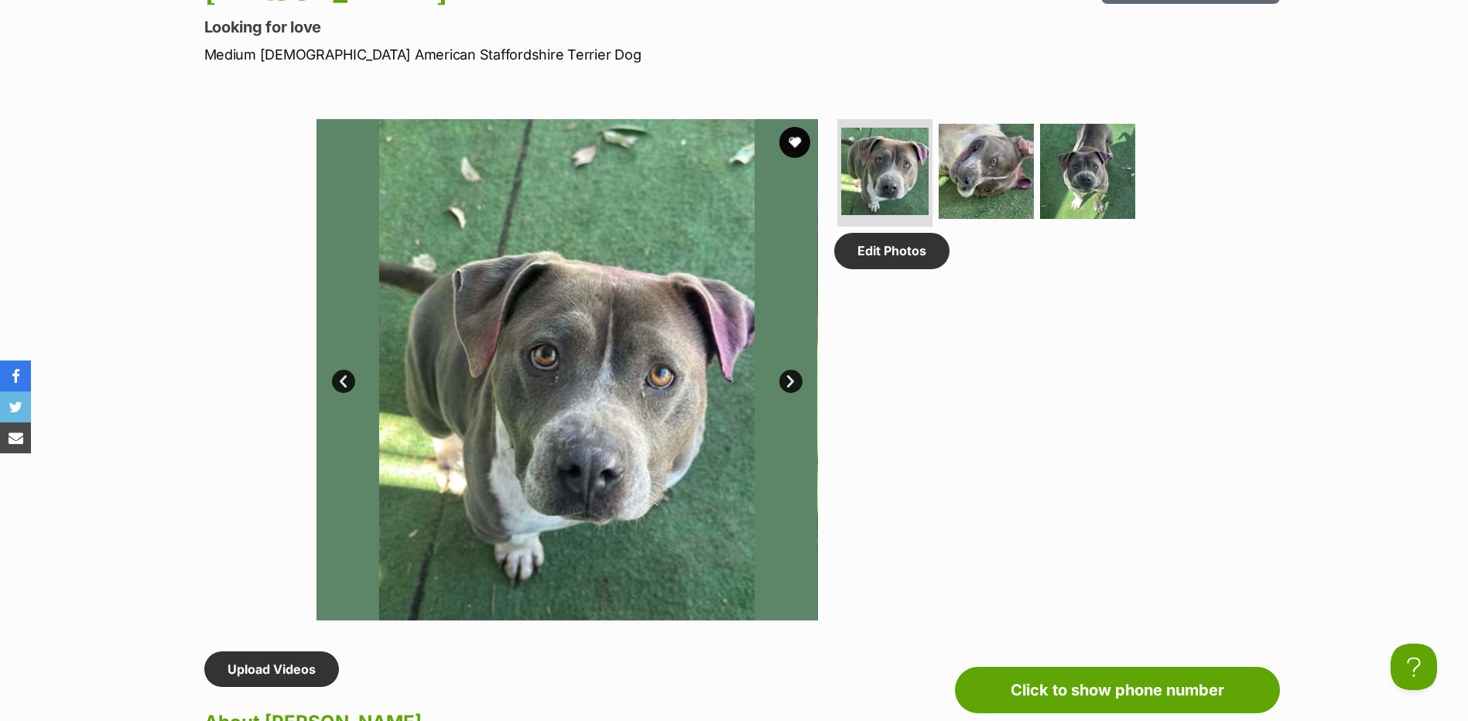
scroll to position [309, 0]
